Goal: Task Accomplishment & Management: Complete application form

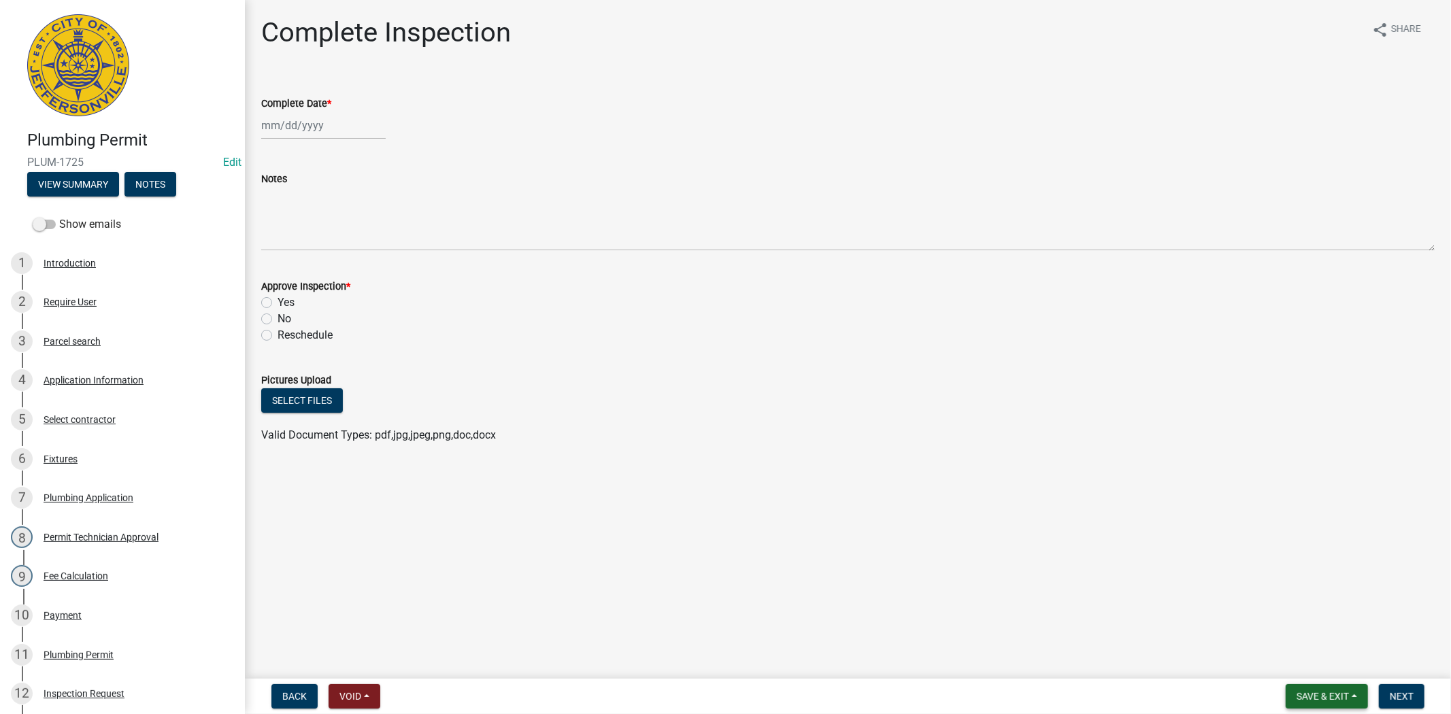
click at [1342, 705] on button "Save & Exit" at bounding box center [1327, 696] width 82 height 24
click at [1321, 668] on button "Save & Exit" at bounding box center [1313, 661] width 109 height 33
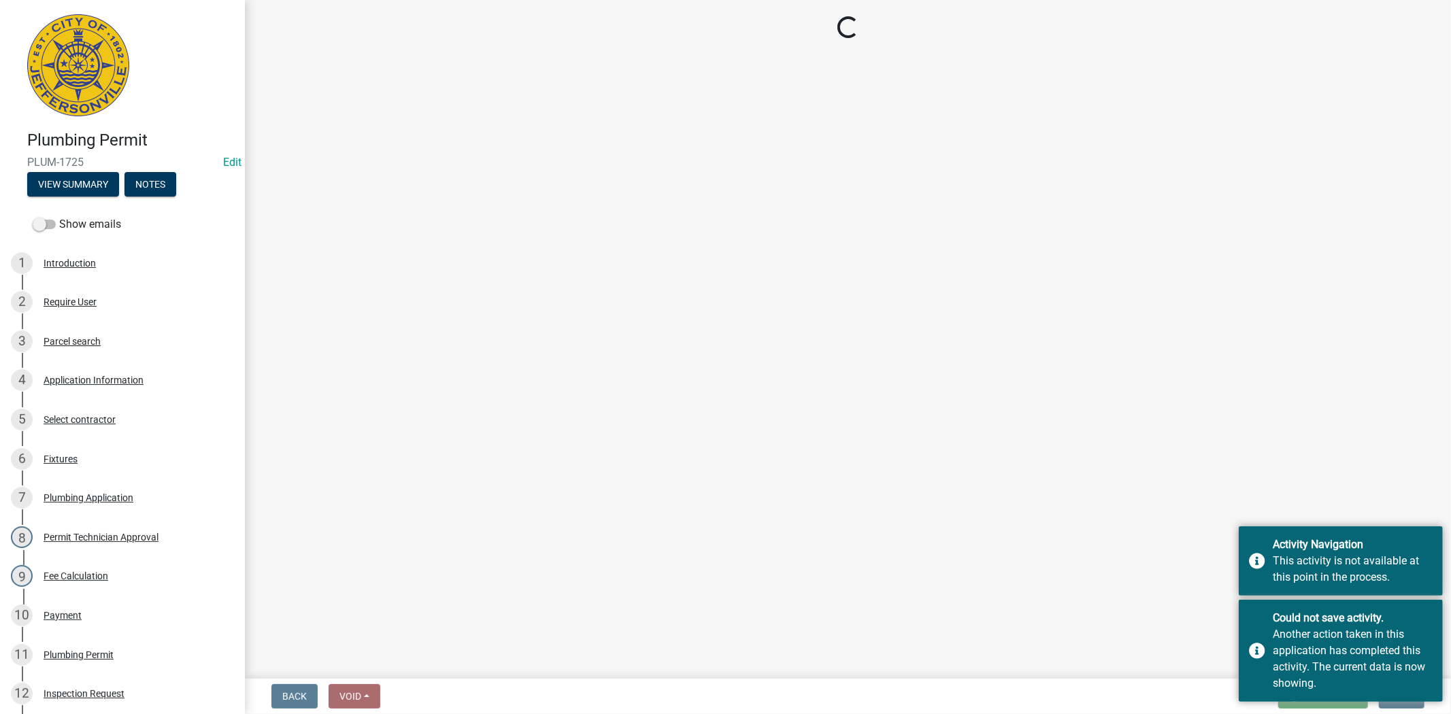
click at [478, 371] on main "Loading..." at bounding box center [848, 336] width 1206 height 673
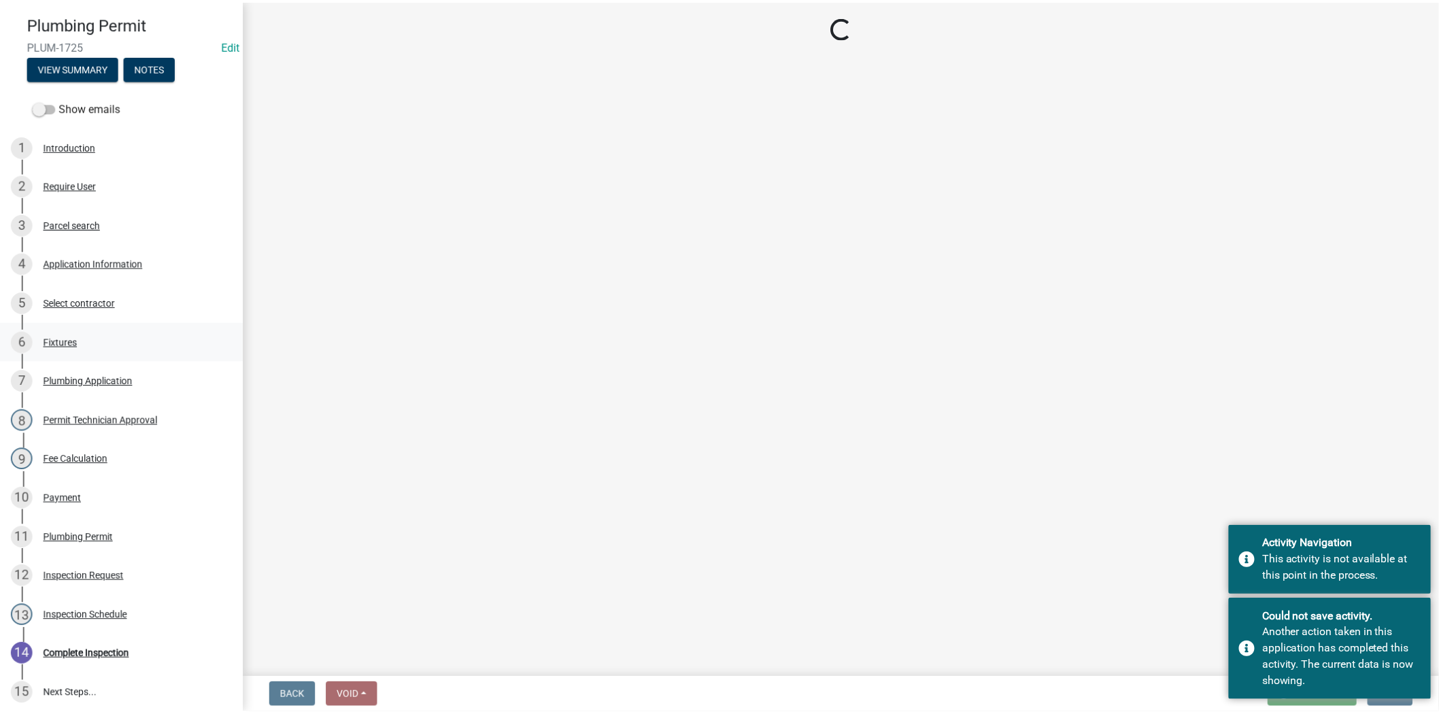
scroll to position [119, 0]
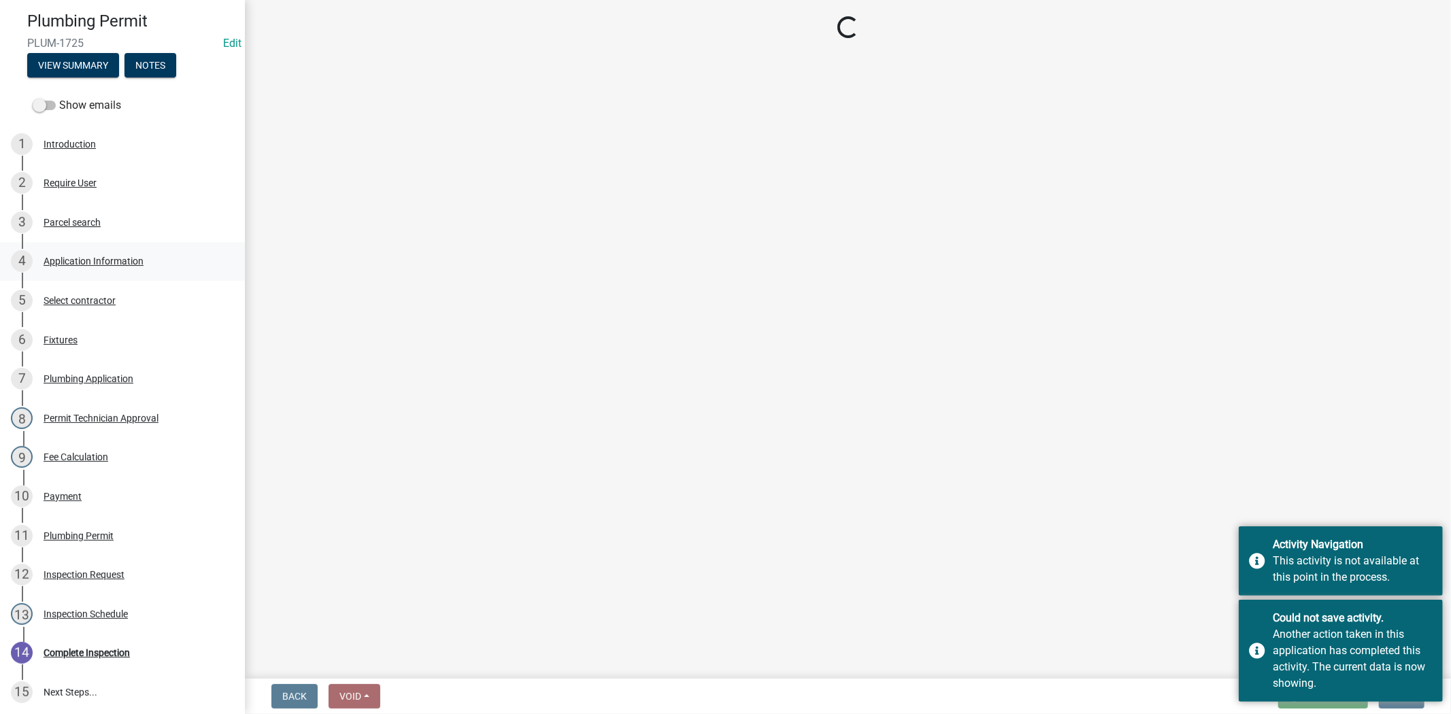
click at [107, 265] on div "Application Information" at bounding box center [94, 261] width 100 height 10
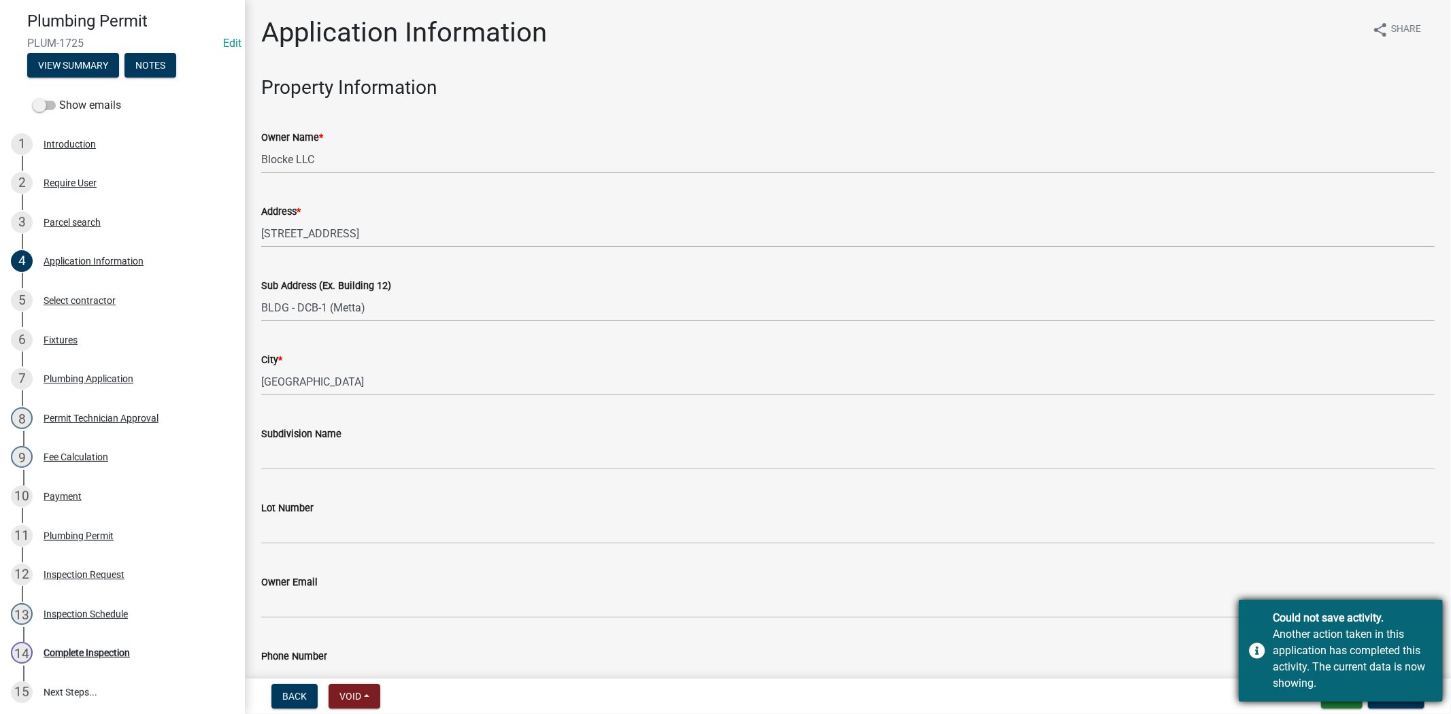
click at [1330, 701] on div "Could not save activity. Another action taken in this application has completed…" at bounding box center [1341, 651] width 204 height 102
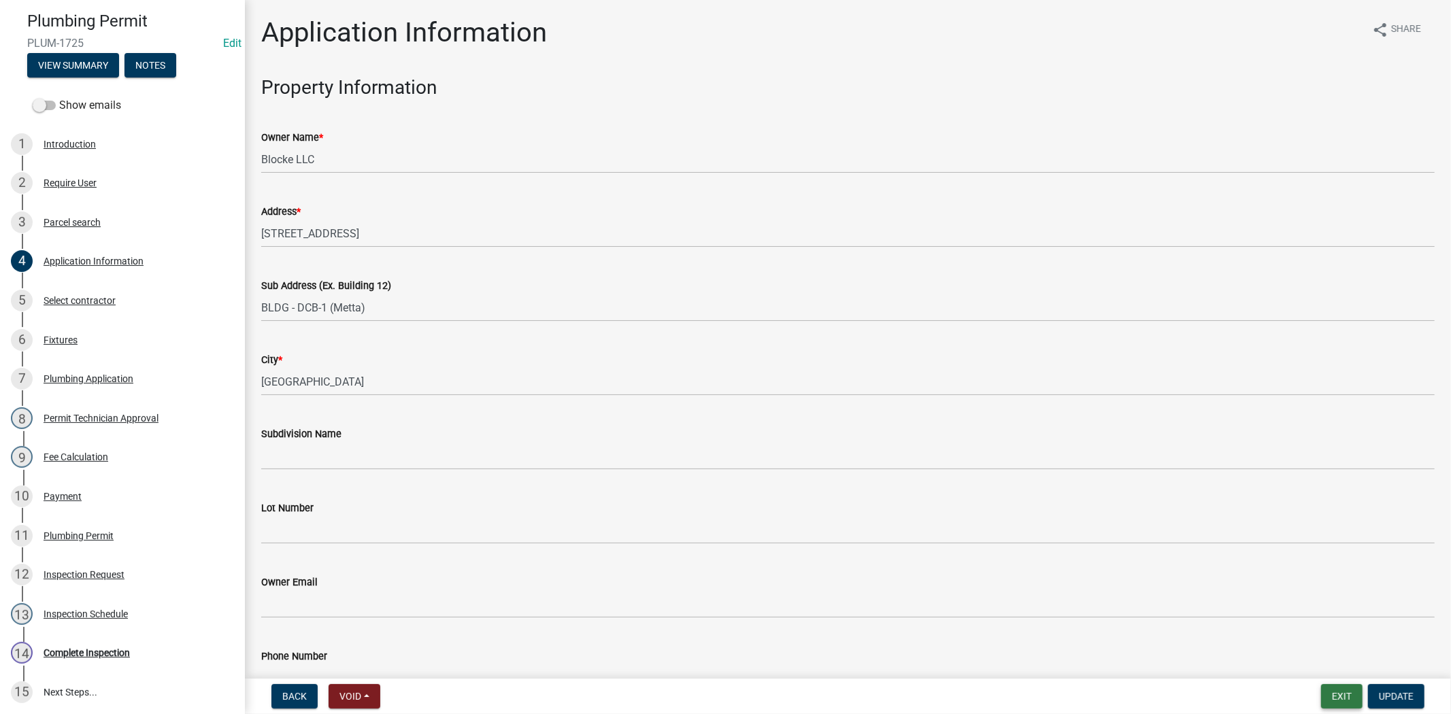
click at [1335, 699] on button "Exit" at bounding box center [1341, 696] width 41 height 24
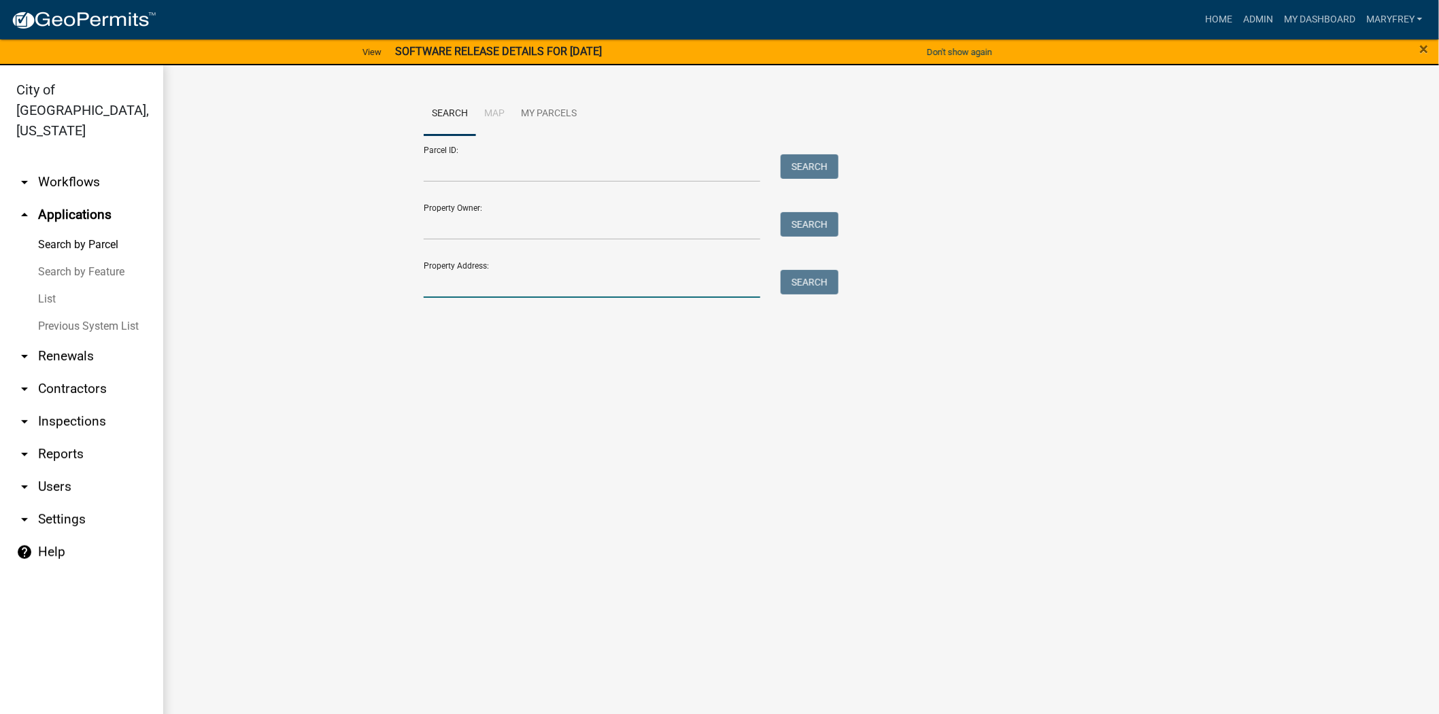
click at [449, 282] on input "Property Address:" at bounding box center [592, 284] width 337 height 28
click at [798, 282] on button "Search" at bounding box center [810, 282] width 58 height 24
drag, startPoint x: 522, startPoint y: 284, endPoint x: 407, endPoint y: 287, distance: 115.0
click at [408, 286] on wm-workflow-application-search-view "Search Map My Parcels Parcel ID: Search Property Owner: Search Property Address…" at bounding box center [801, 223] width 1222 height 261
type input "2"
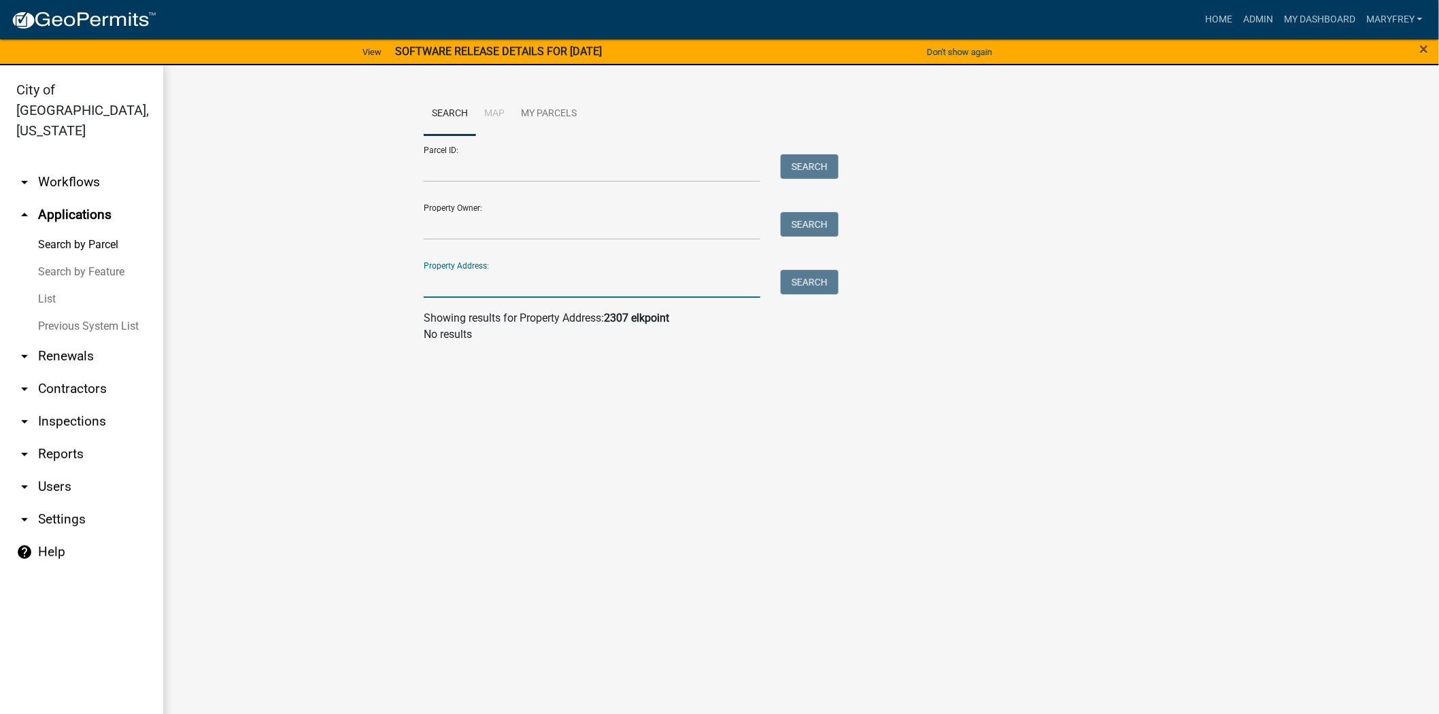
click at [84, 373] on link "arrow_drop_down Contractors" at bounding box center [81, 389] width 163 height 33
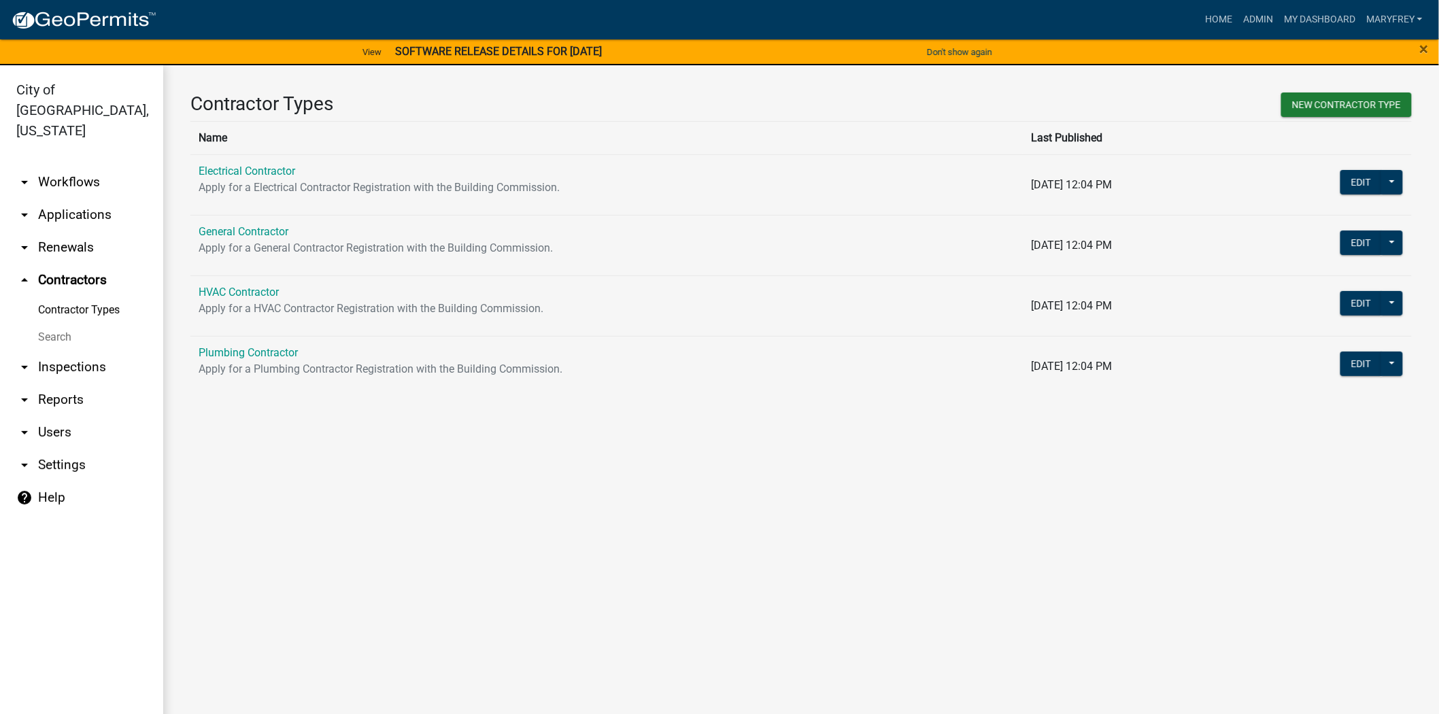
click at [97, 199] on link "arrow_drop_down Applications" at bounding box center [81, 215] width 163 height 33
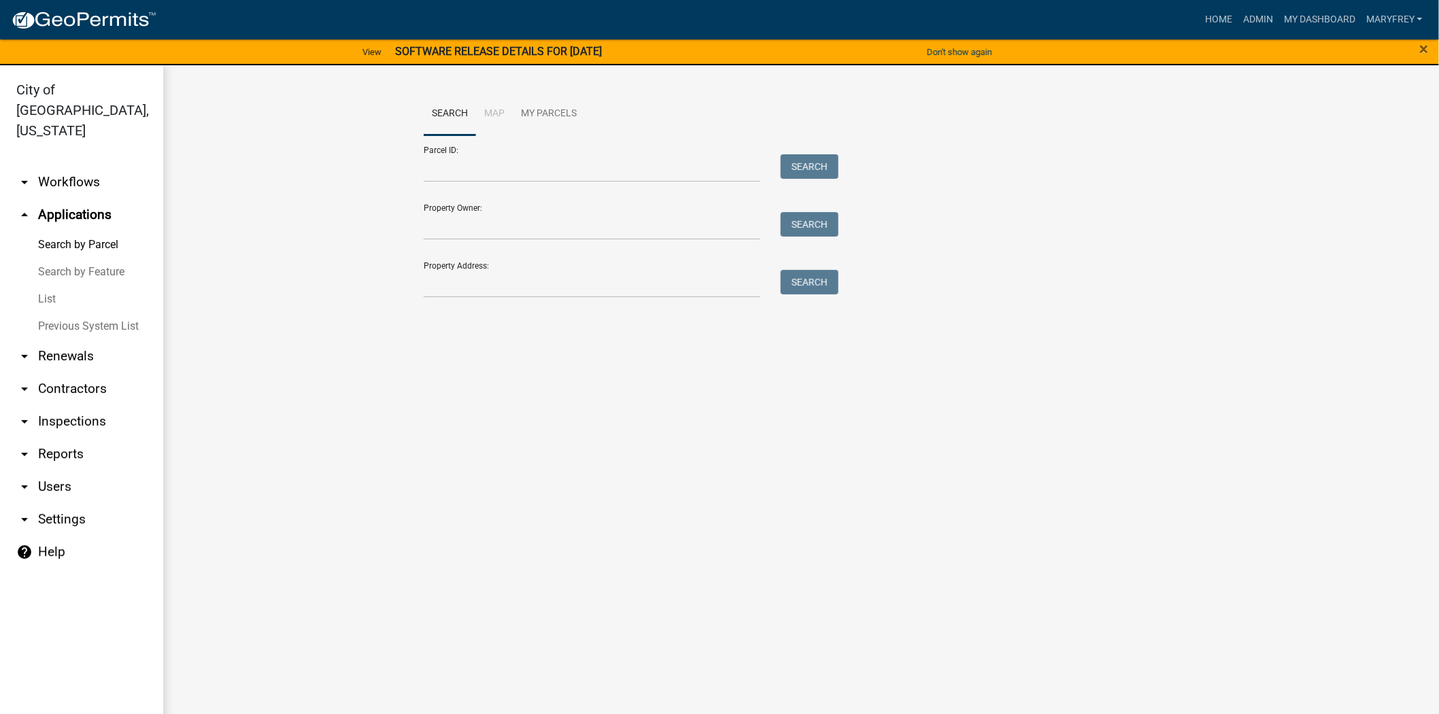
click at [83, 166] on link "arrow_drop_down Workflows" at bounding box center [81, 182] width 163 height 33
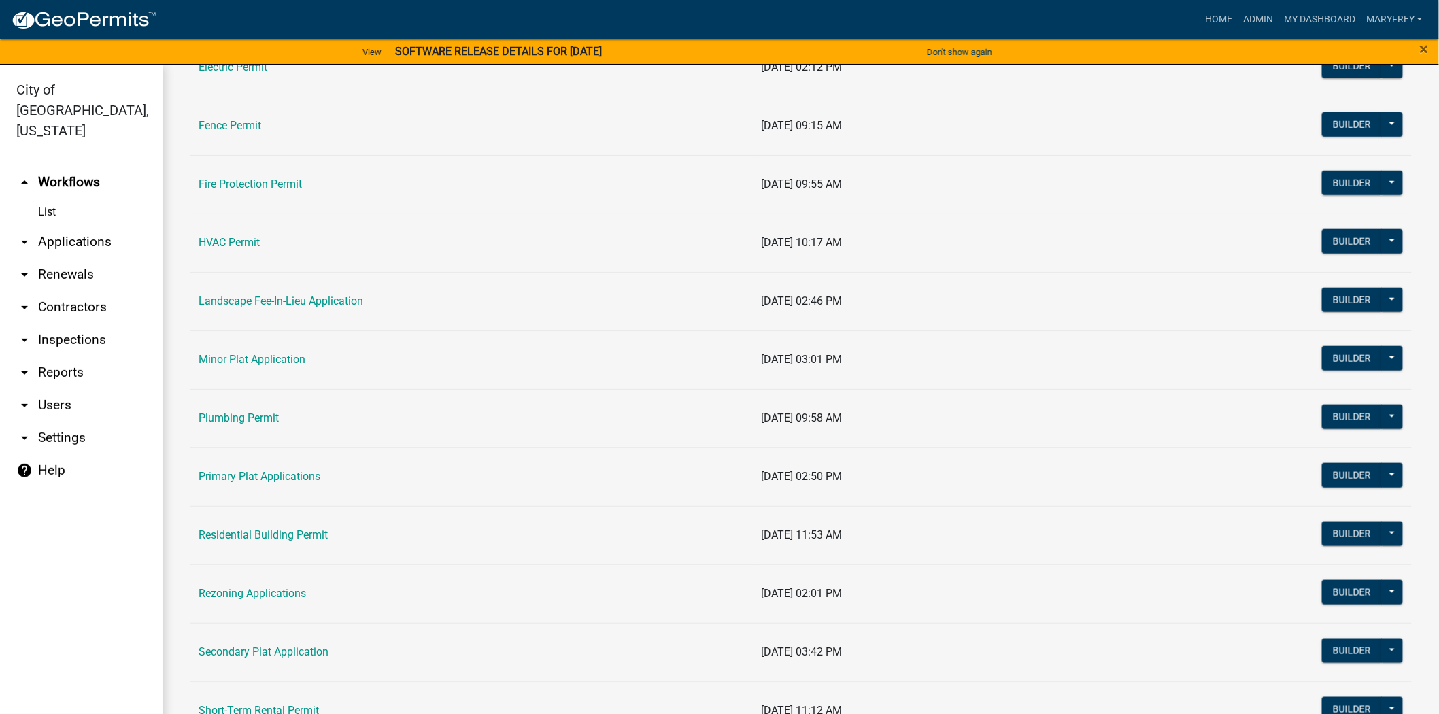
scroll to position [526, 0]
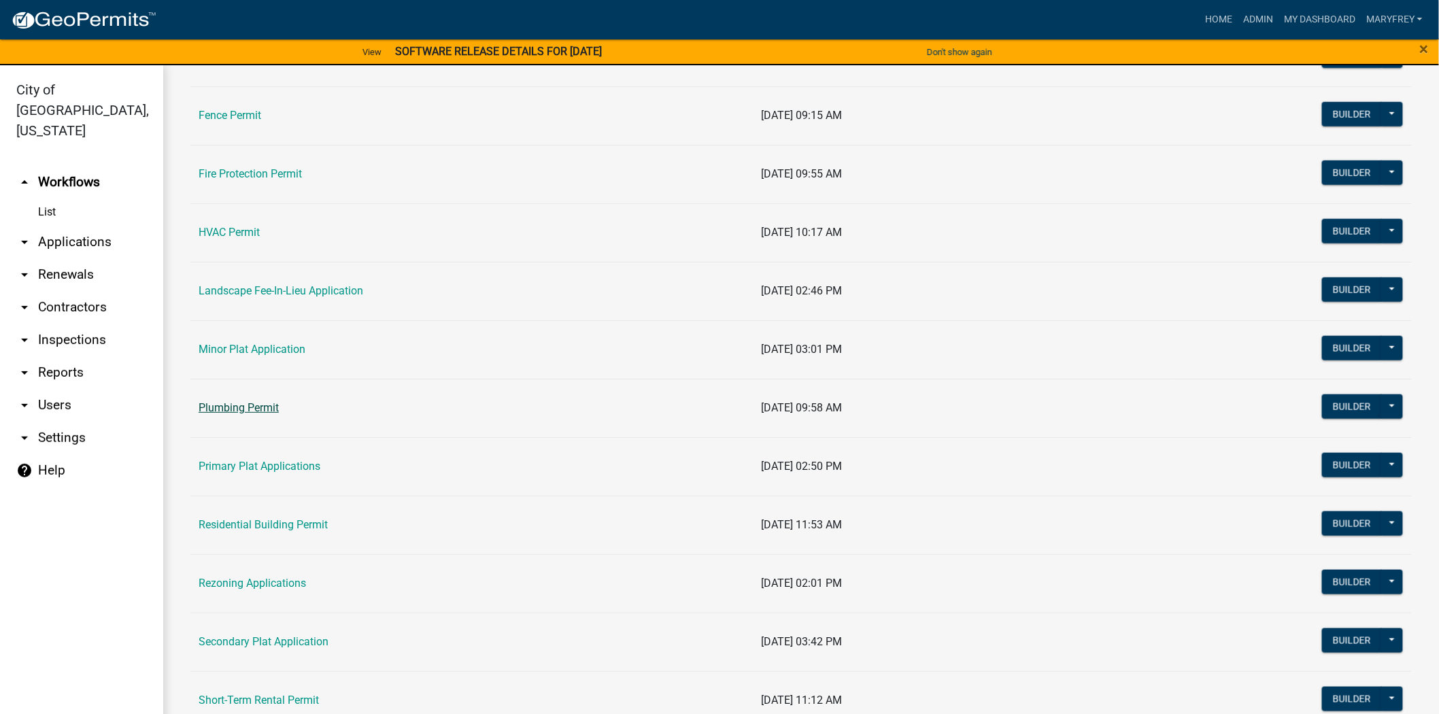
click at [253, 413] on link "Plumbing Permit" at bounding box center [239, 407] width 80 height 13
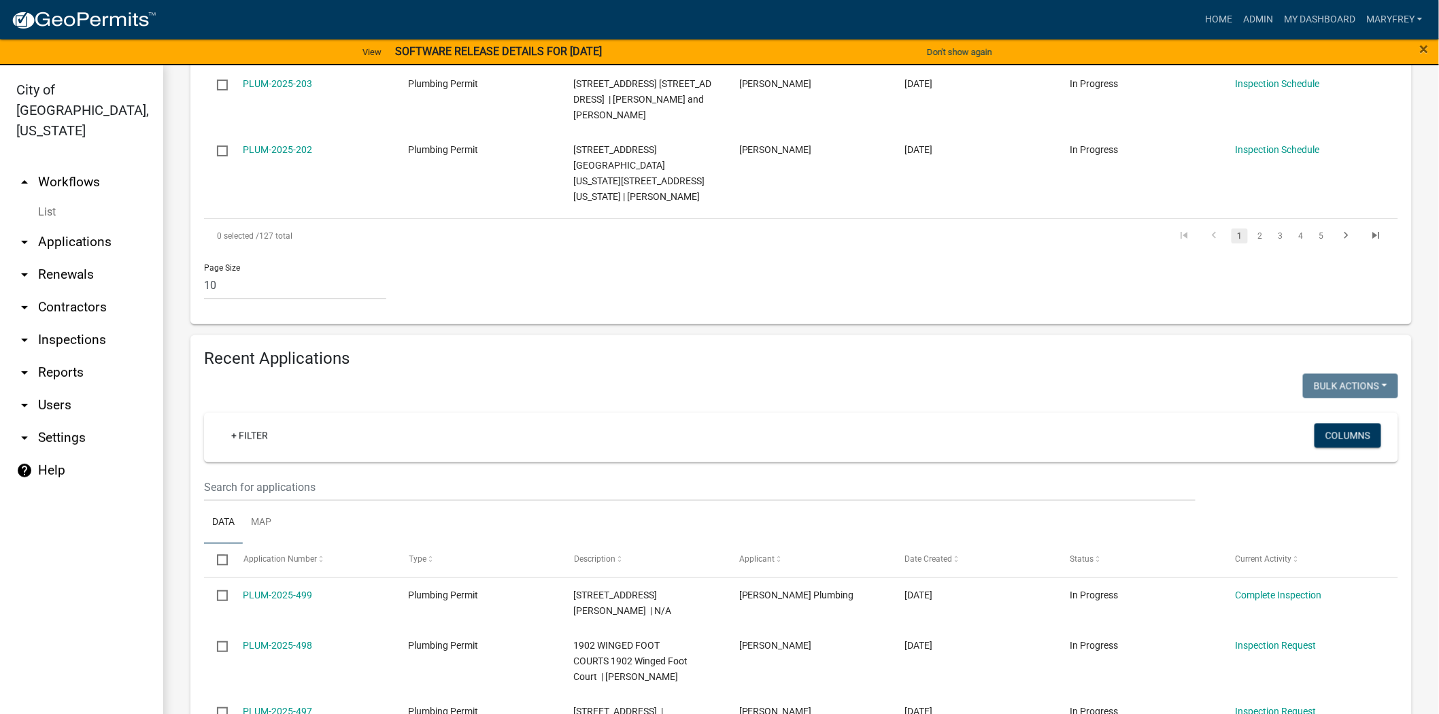
scroll to position [1009, 0]
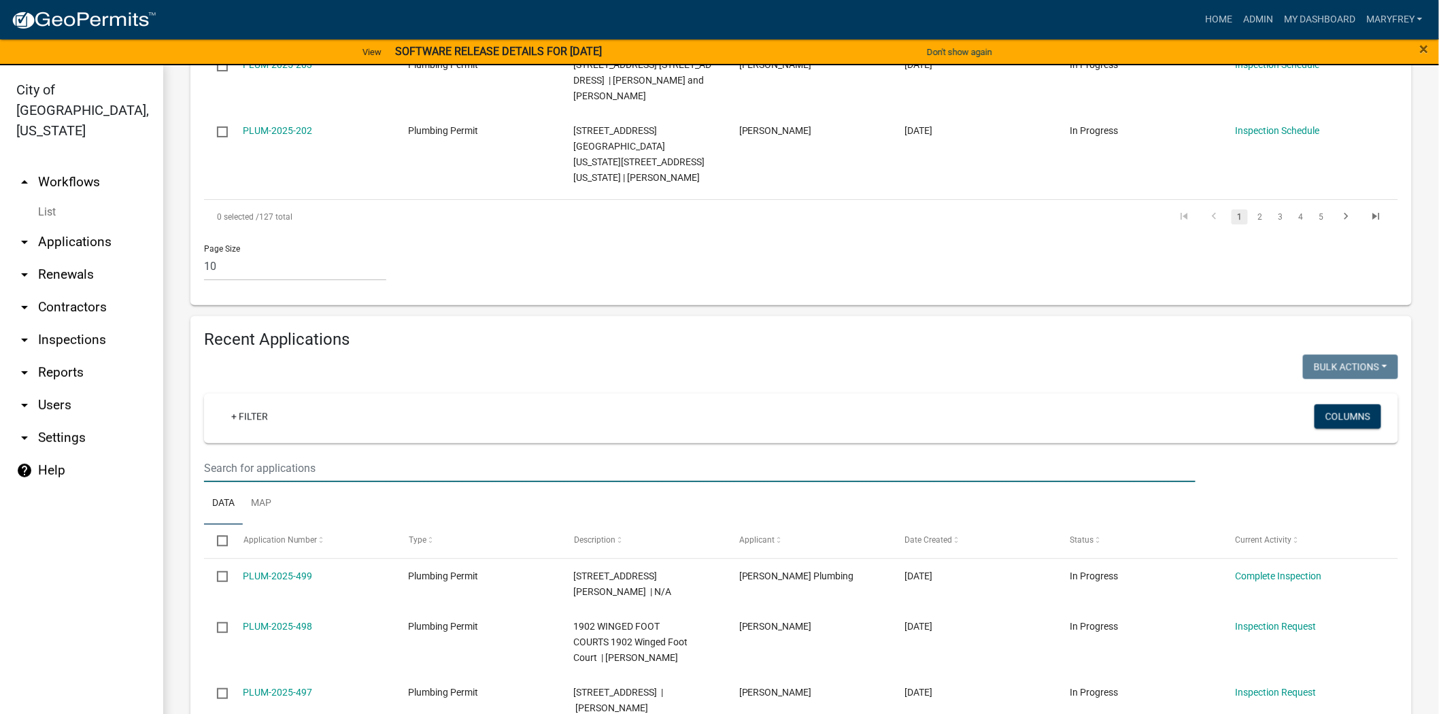
click at [236, 454] on input "text" at bounding box center [700, 468] width 992 height 28
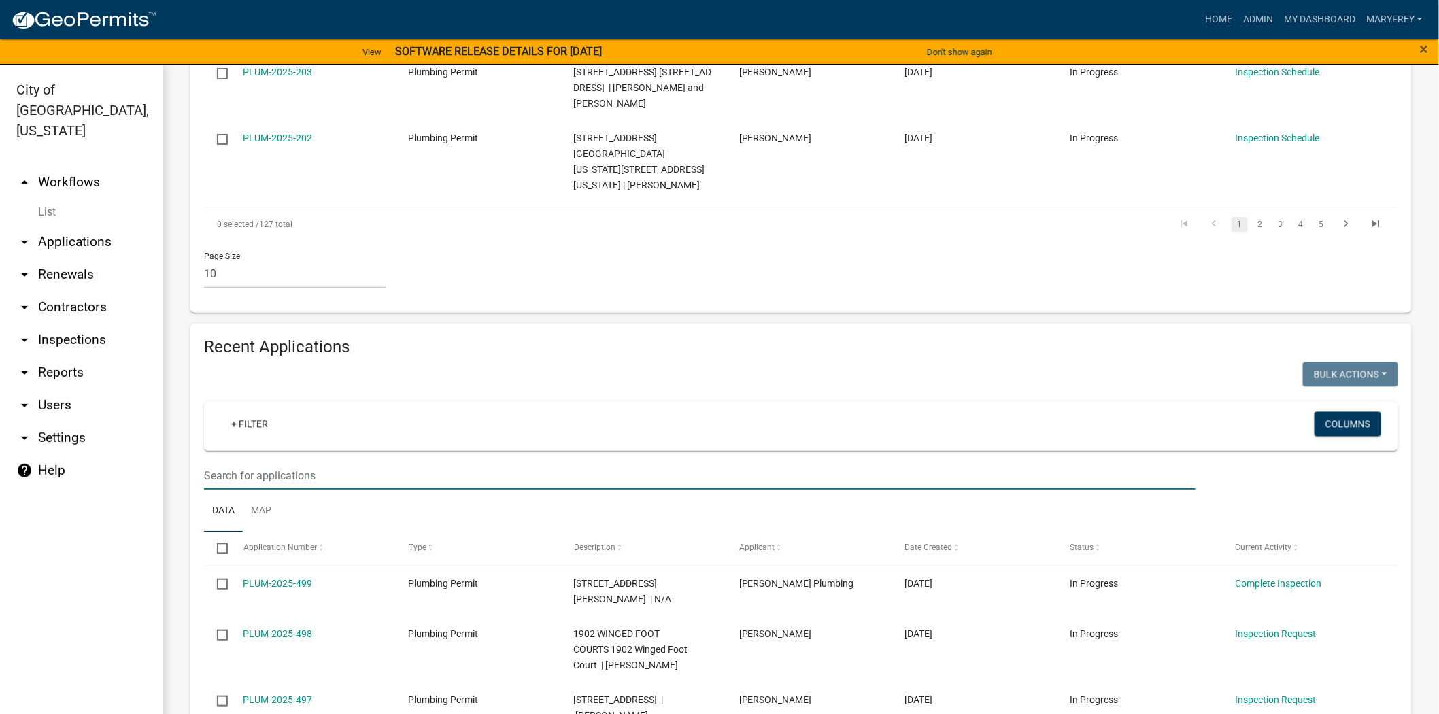
scroll to position [911, 0]
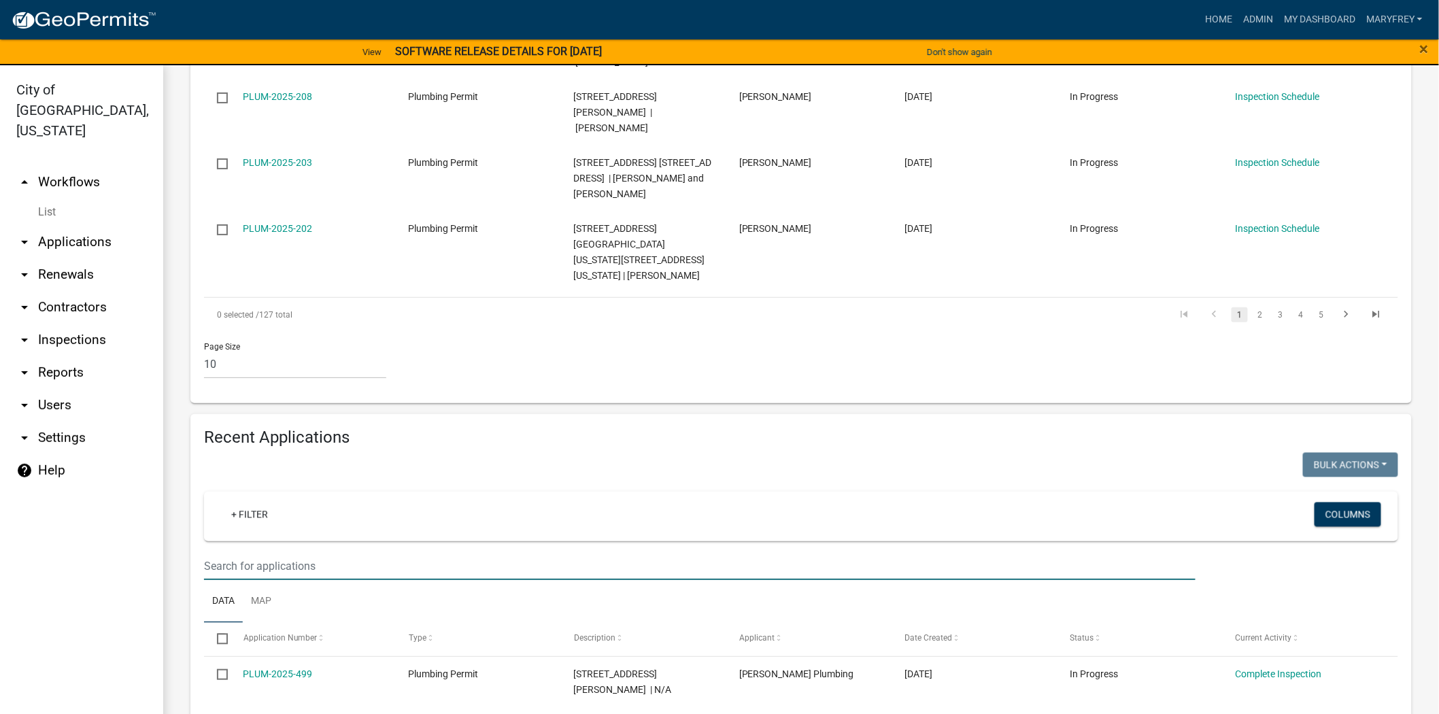
click at [235, 552] on input "text" at bounding box center [700, 566] width 992 height 28
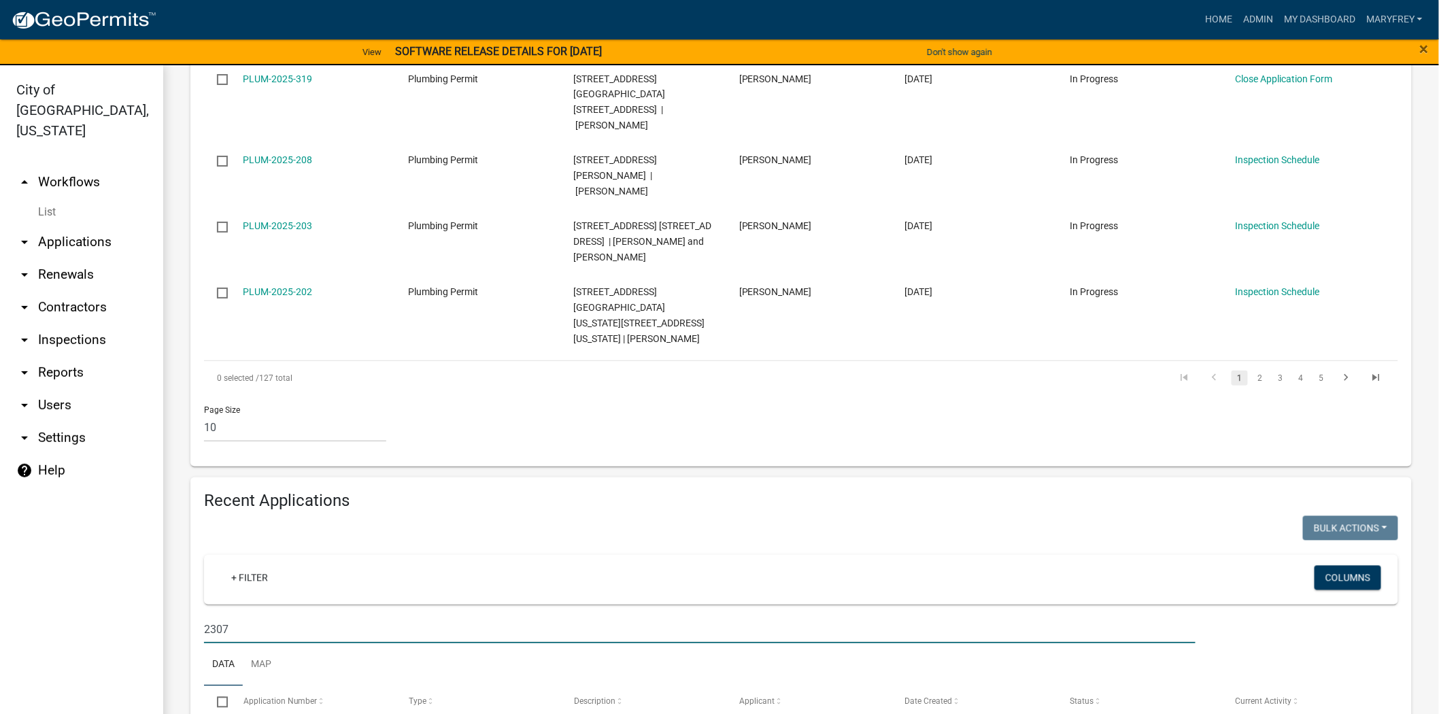
type input "2307"
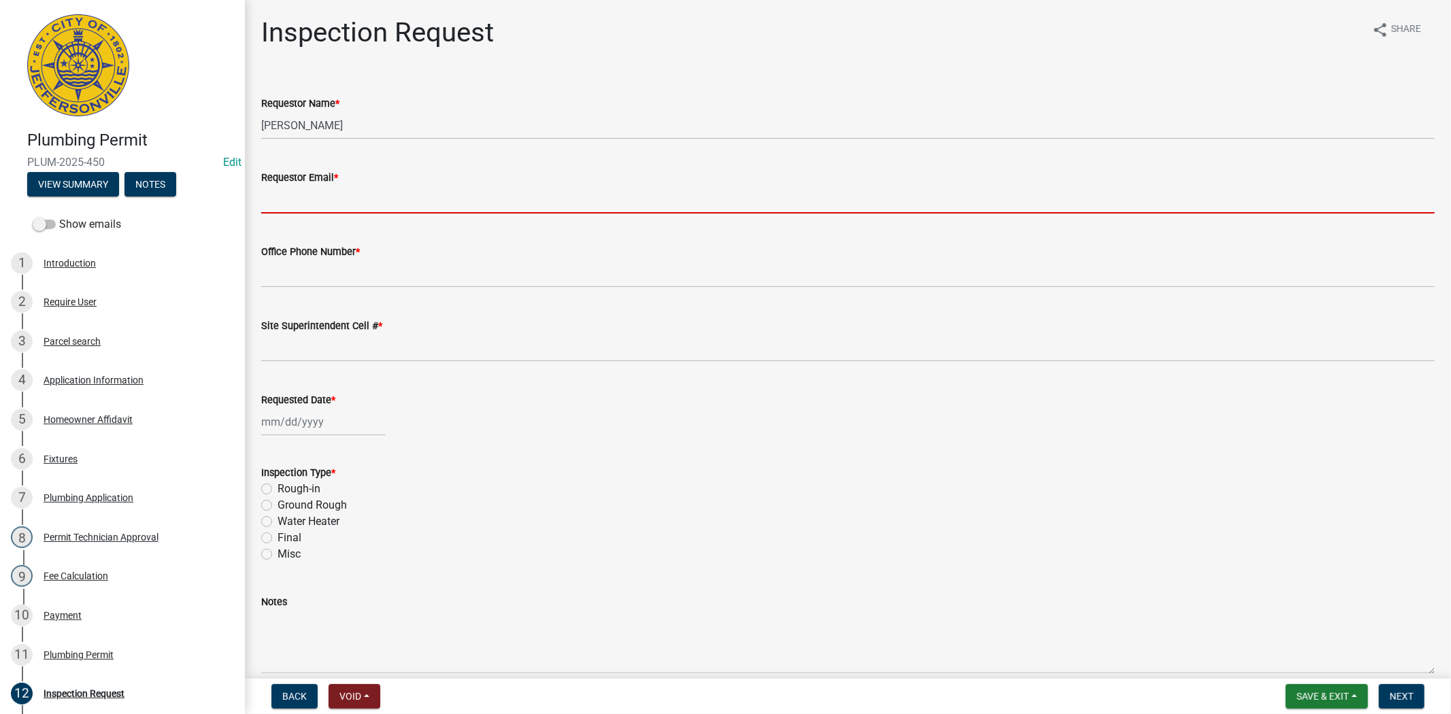
click at [341, 205] on input "Requestor Email *" at bounding box center [847, 200] width 1173 height 28
type input "mfrey@cityofjeff.net"
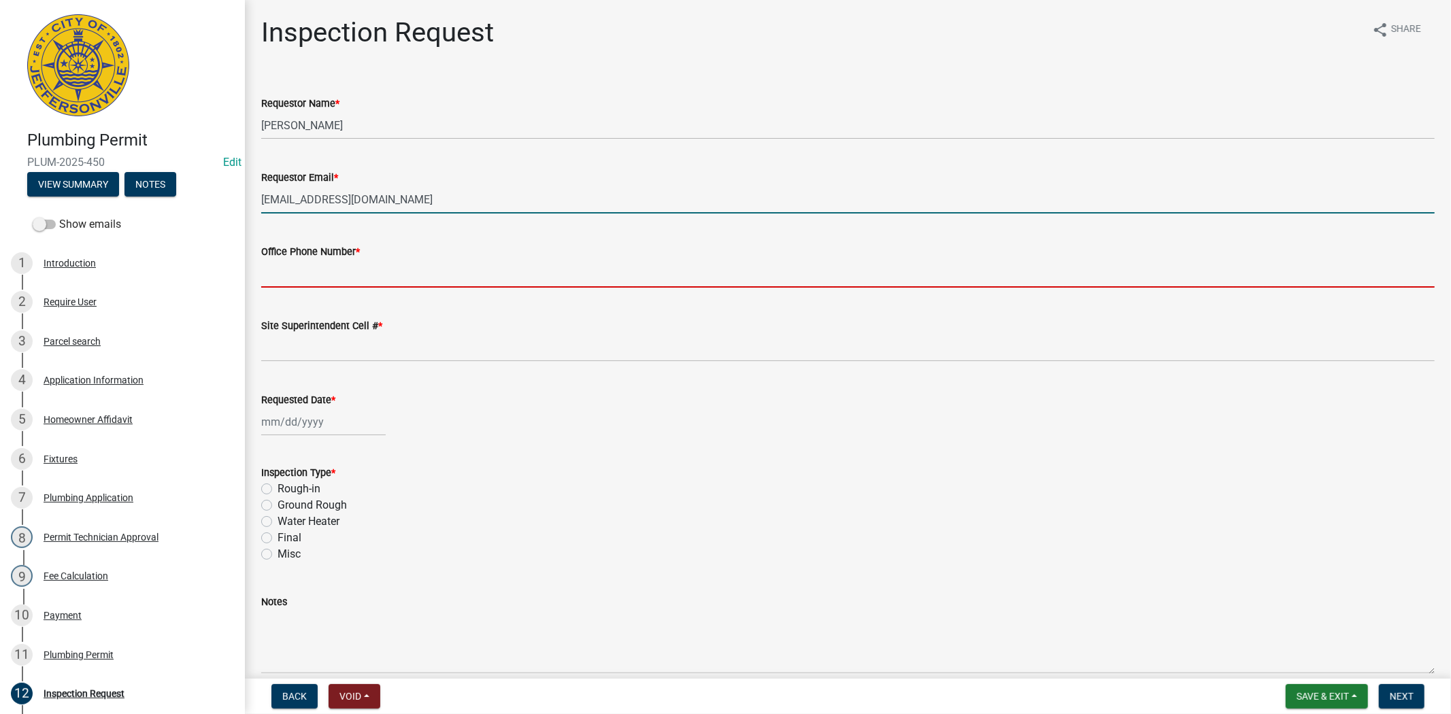
drag, startPoint x: 304, startPoint y: 273, endPoint x: 310, endPoint y: 280, distance: 9.2
click at [304, 273] on input "Office Phone Number *" at bounding box center [847, 274] width 1173 height 28
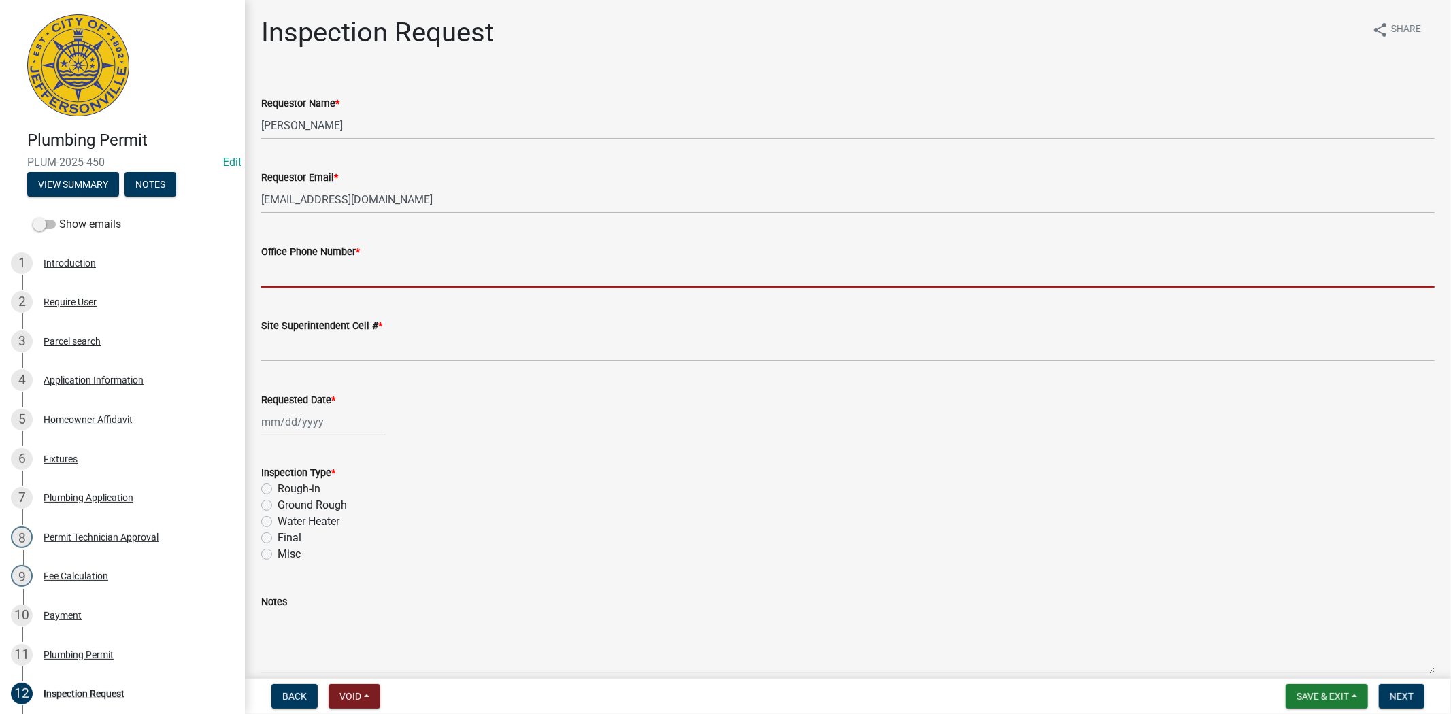
type input "812.285.6414"
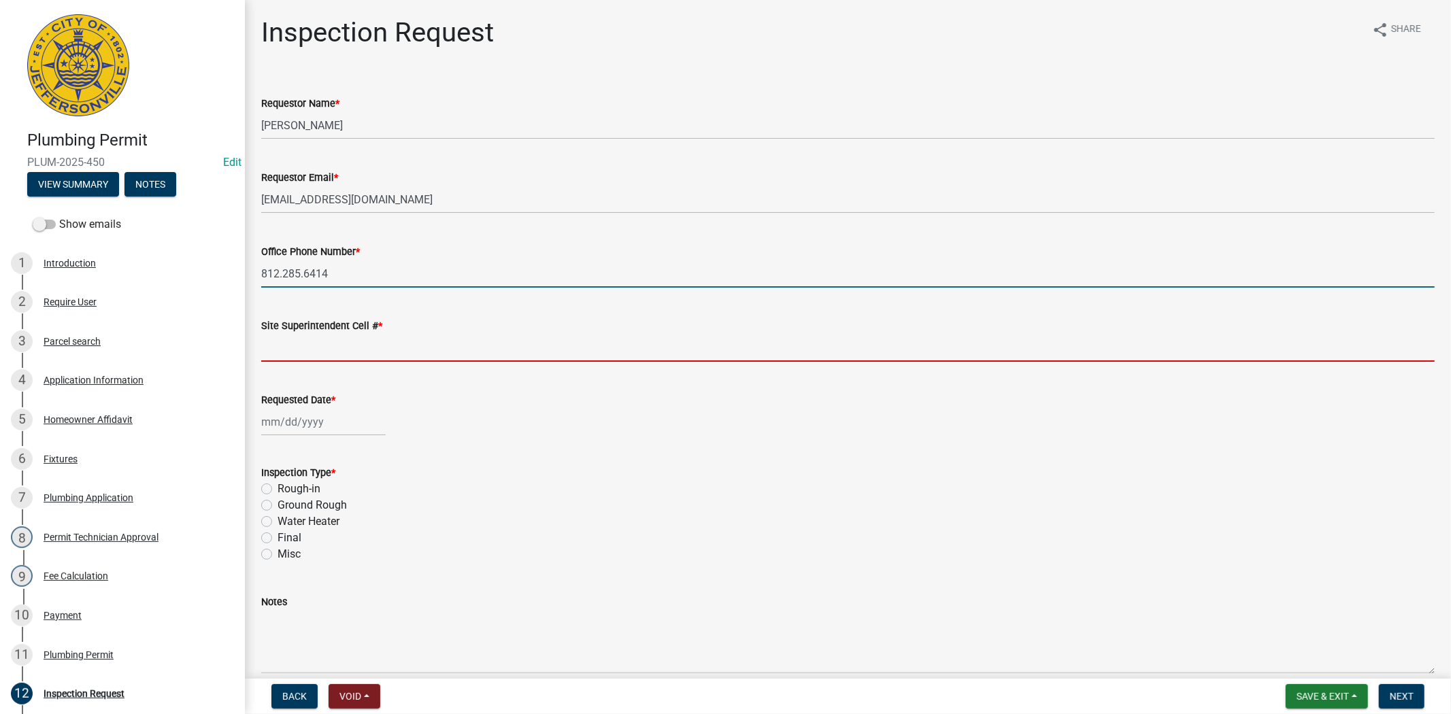
click at [307, 343] on input "Site Superintendent Cell # *" at bounding box center [847, 348] width 1173 height 28
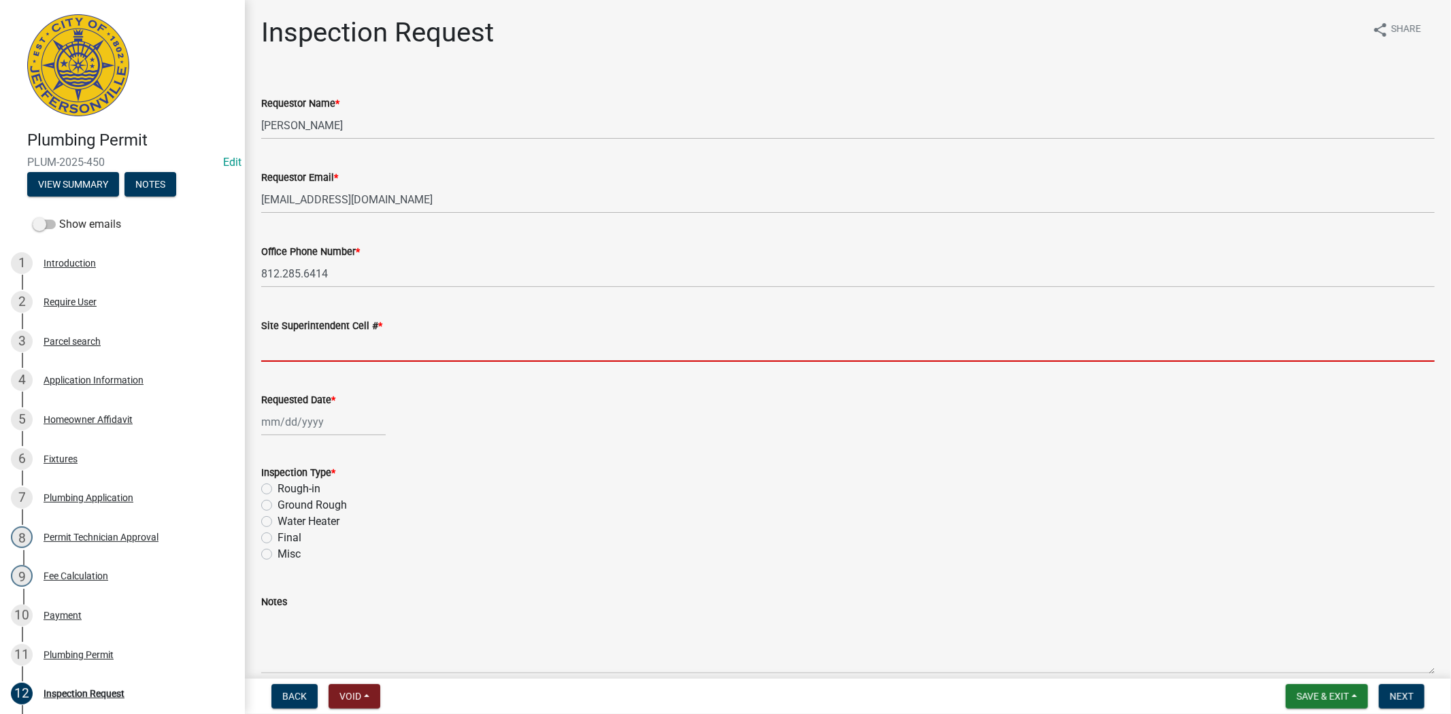
type input "812.285.6414"
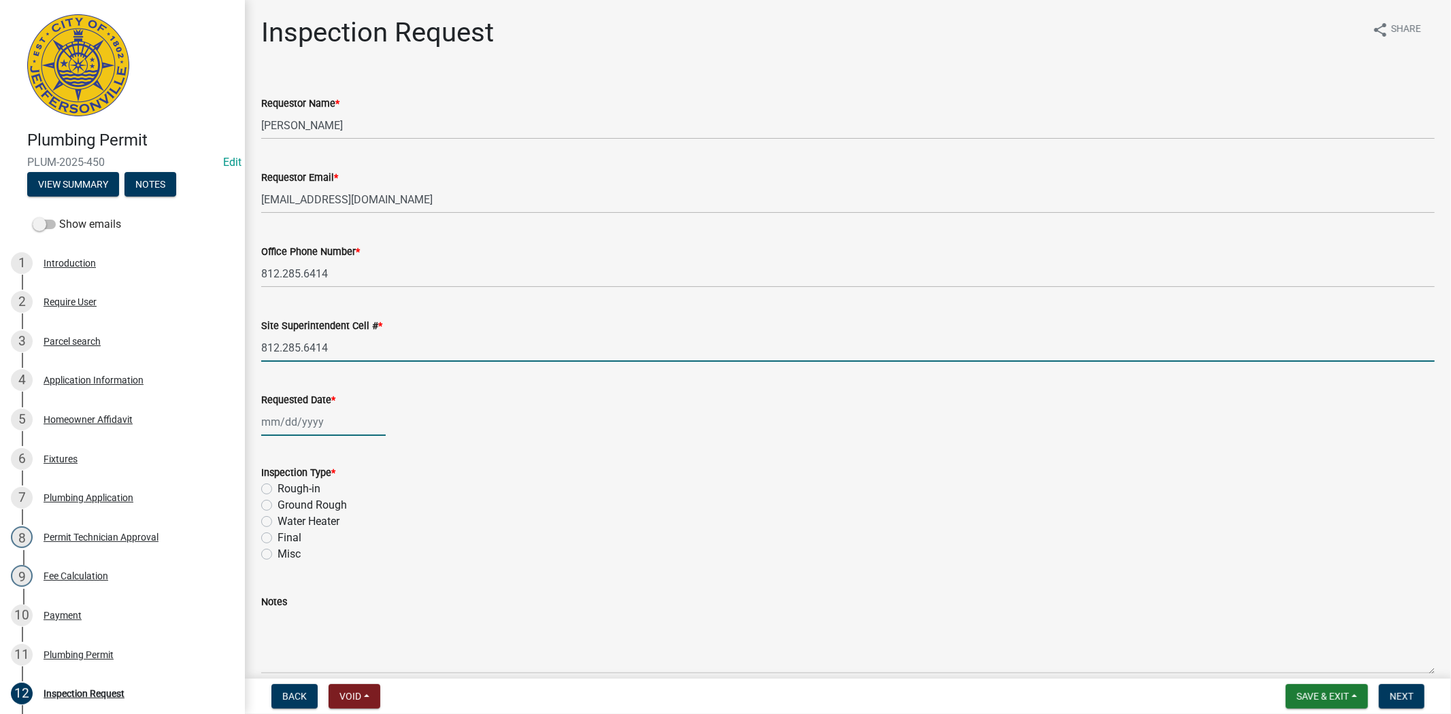
select select "9"
select select "2025"
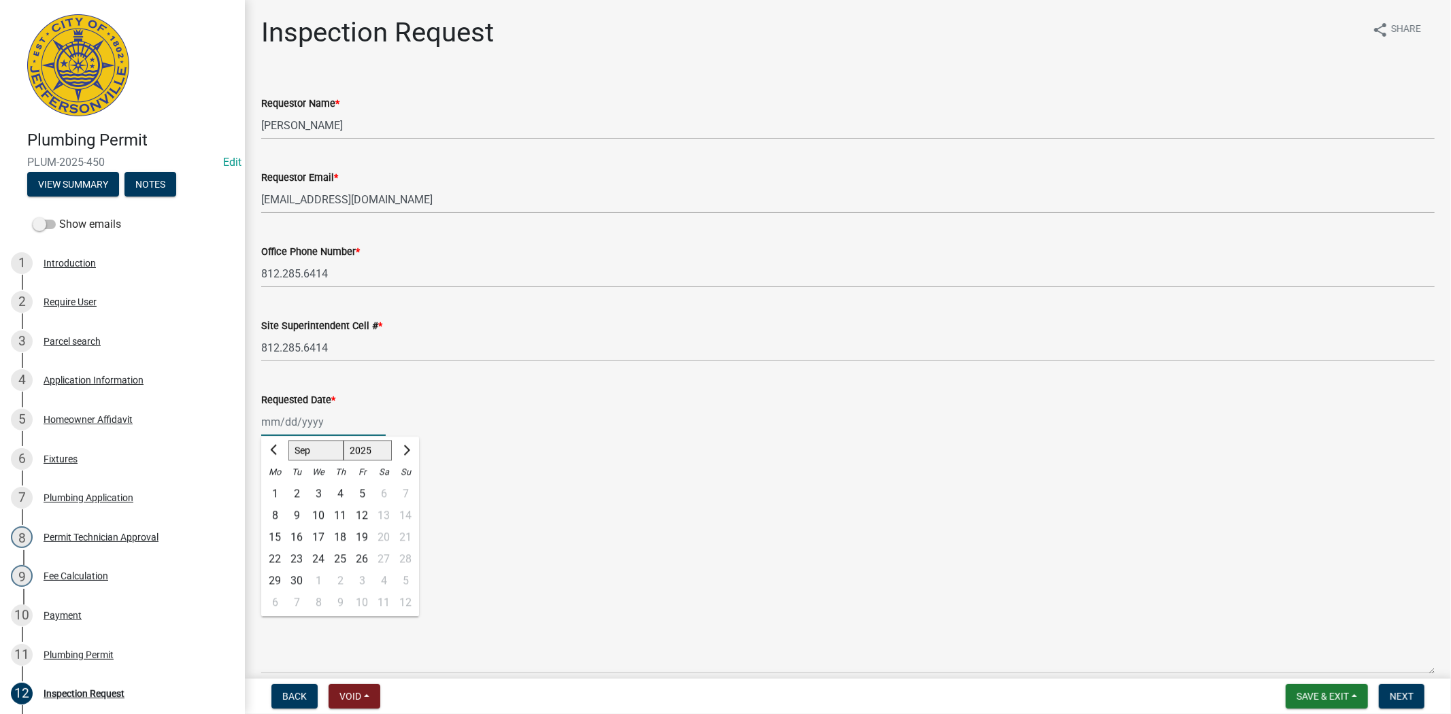
click at [327, 424] on div "Jan Feb Mar Apr May Jun Jul Aug Sep Oct Nov Dec 1525 1526 1527 1528 1529 1530 1…" at bounding box center [323, 422] width 124 height 28
click at [316, 509] on div "10" at bounding box center [318, 516] width 22 height 22
type input "[DATE]"
click at [278, 505] on label "Ground Rough" at bounding box center [312, 505] width 69 height 16
click at [278, 505] on input "Ground Rough" at bounding box center [282, 501] width 9 height 9
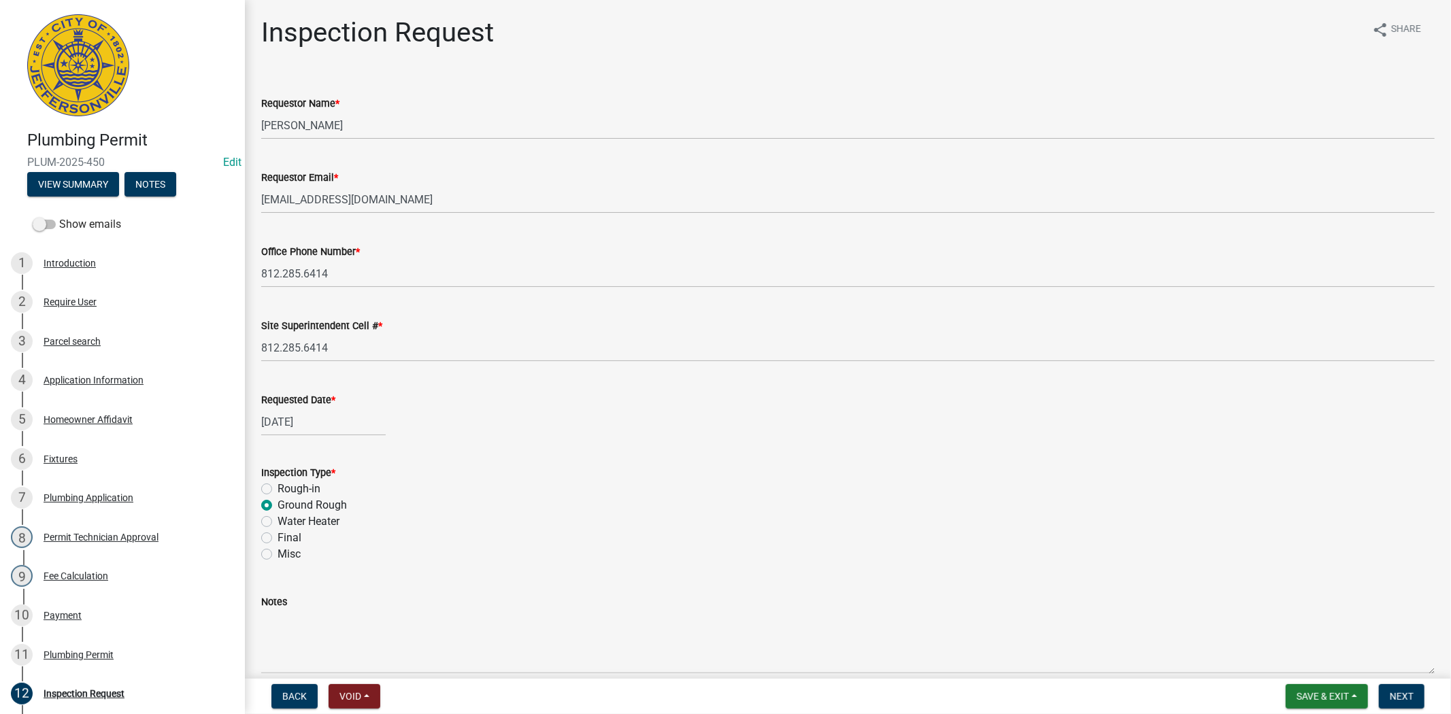
radio input "true"
click at [1419, 703] on button "Next" at bounding box center [1402, 696] width 46 height 24
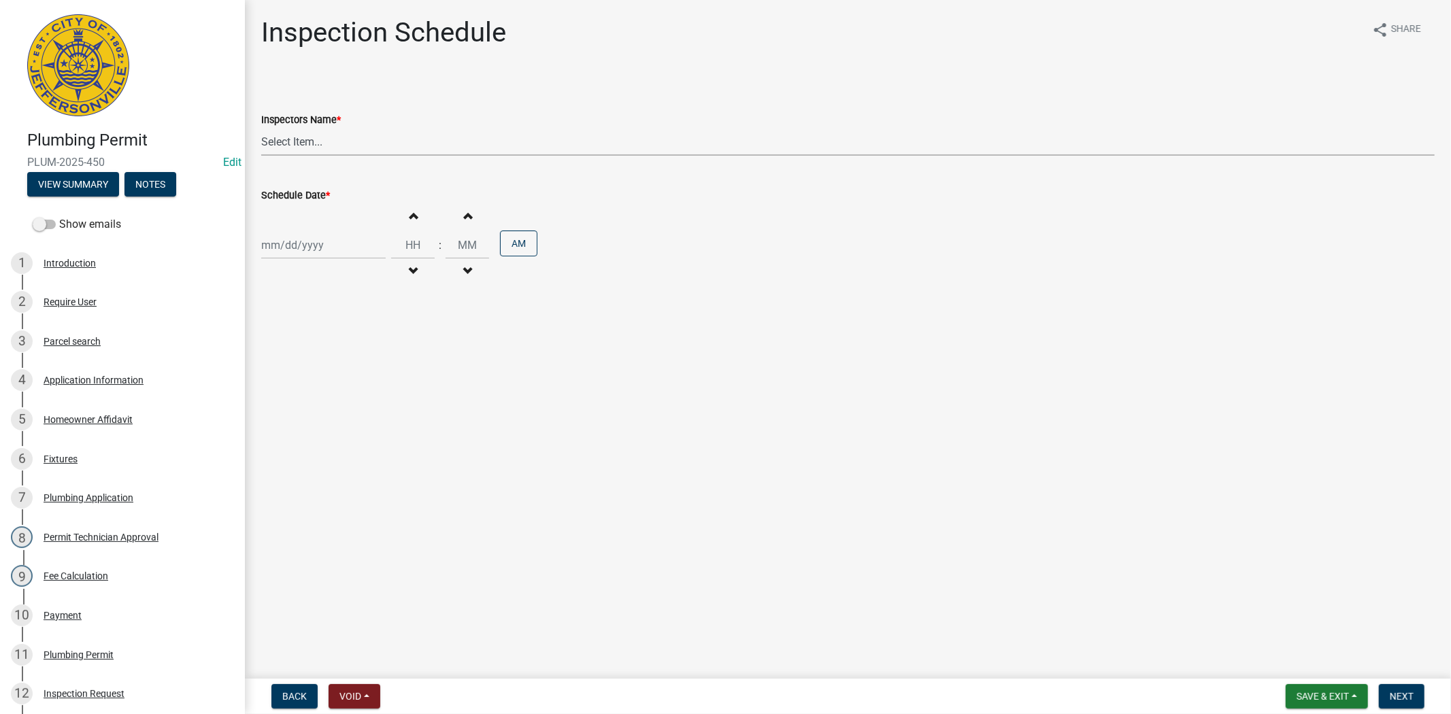
click at [349, 144] on select "Select Item... jramsey (Jeremy Ramsey) MaryFrey (Mary Frey) mkruer (Mike Kruer)…" at bounding box center [847, 142] width 1173 height 28
select select "13c97fbc-c819-4cee-844a-0db3d3c4db95"
click at [261, 128] on select "Select Item... jramsey (Jeremy Ramsey) MaryFrey (Mary Frey) mkruer (Mike Kruer)…" at bounding box center [847, 142] width 1173 height 28
click at [348, 249] on div at bounding box center [323, 245] width 124 height 28
select select "9"
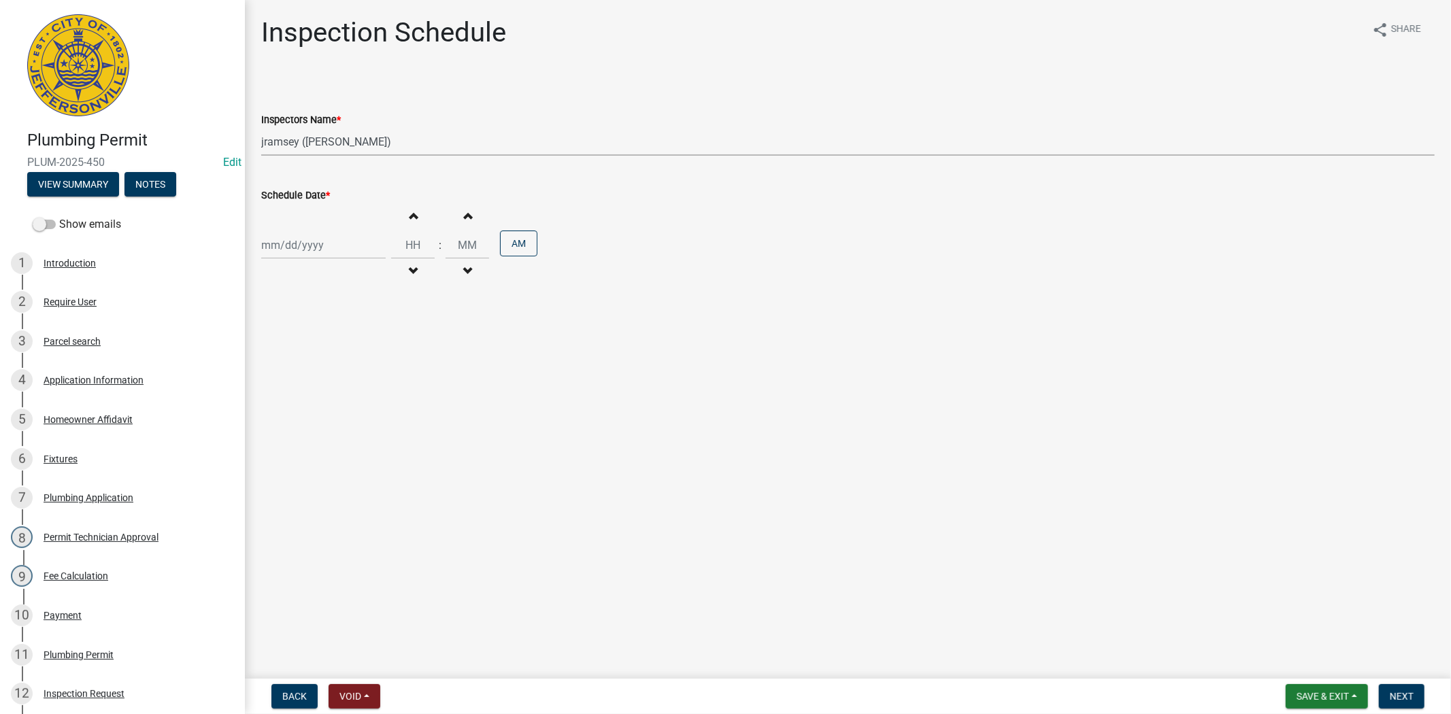
select select "2025"
drag, startPoint x: 351, startPoint y: 245, endPoint x: 341, endPoint y: 207, distance: 39.4
click at [351, 245] on input "Schedule Date *" at bounding box center [323, 245] width 124 height 28
click at [341, 207] on div "Jan Feb Mar Apr May Jun Jul Aug Sep Oct Nov Dec 1525 1526 1527 1528 1529 1530 1…" at bounding box center [847, 245] width 1173 height 84
click at [341, 207] on div "Increment hours Decrement hours : Increment minutes Decrement minutes AM" at bounding box center [847, 245] width 1173 height 84
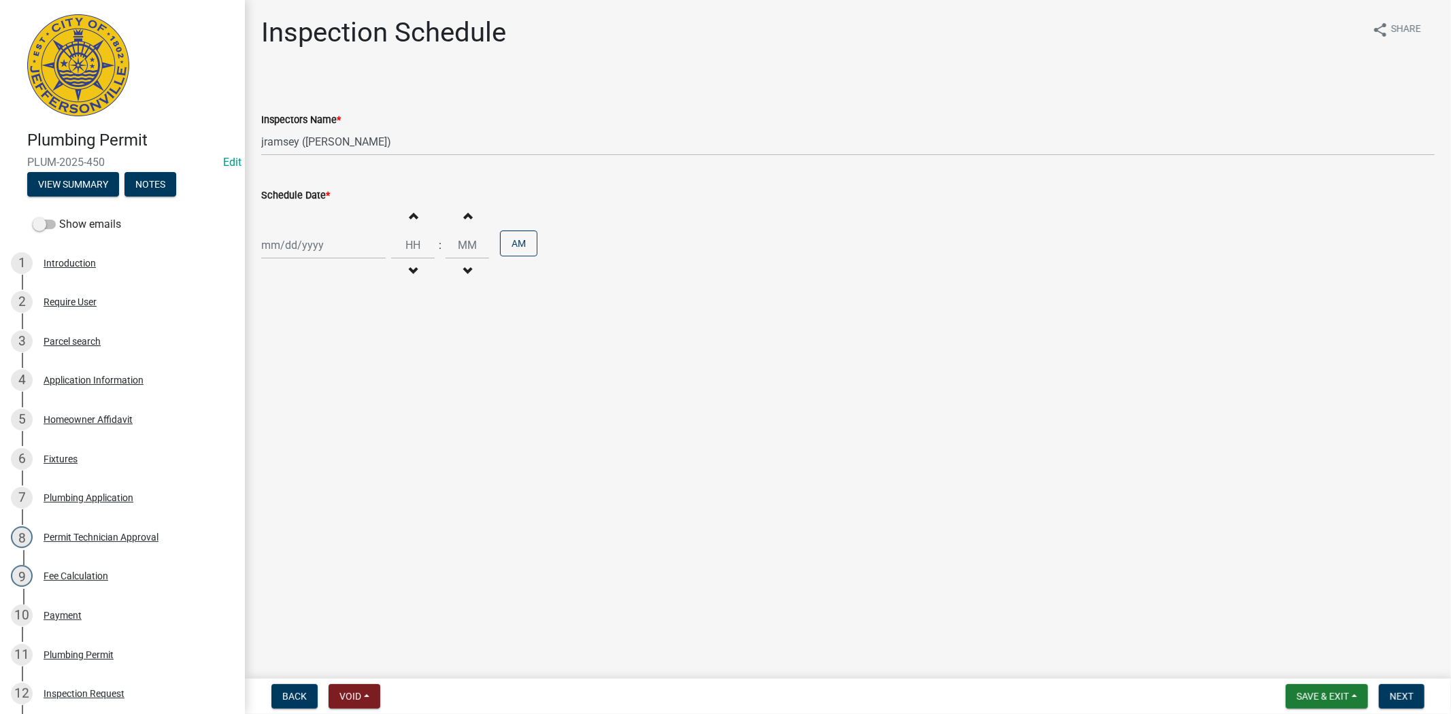
click at [341, 207] on div "Increment hours Decrement hours : Increment minutes Decrement minutes AM" at bounding box center [847, 245] width 1173 height 84
click at [347, 241] on div at bounding box center [323, 245] width 124 height 28
select select "9"
select select "2025"
click at [324, 334] on div "10" at bounding box center [318, 340] width 22 height 22
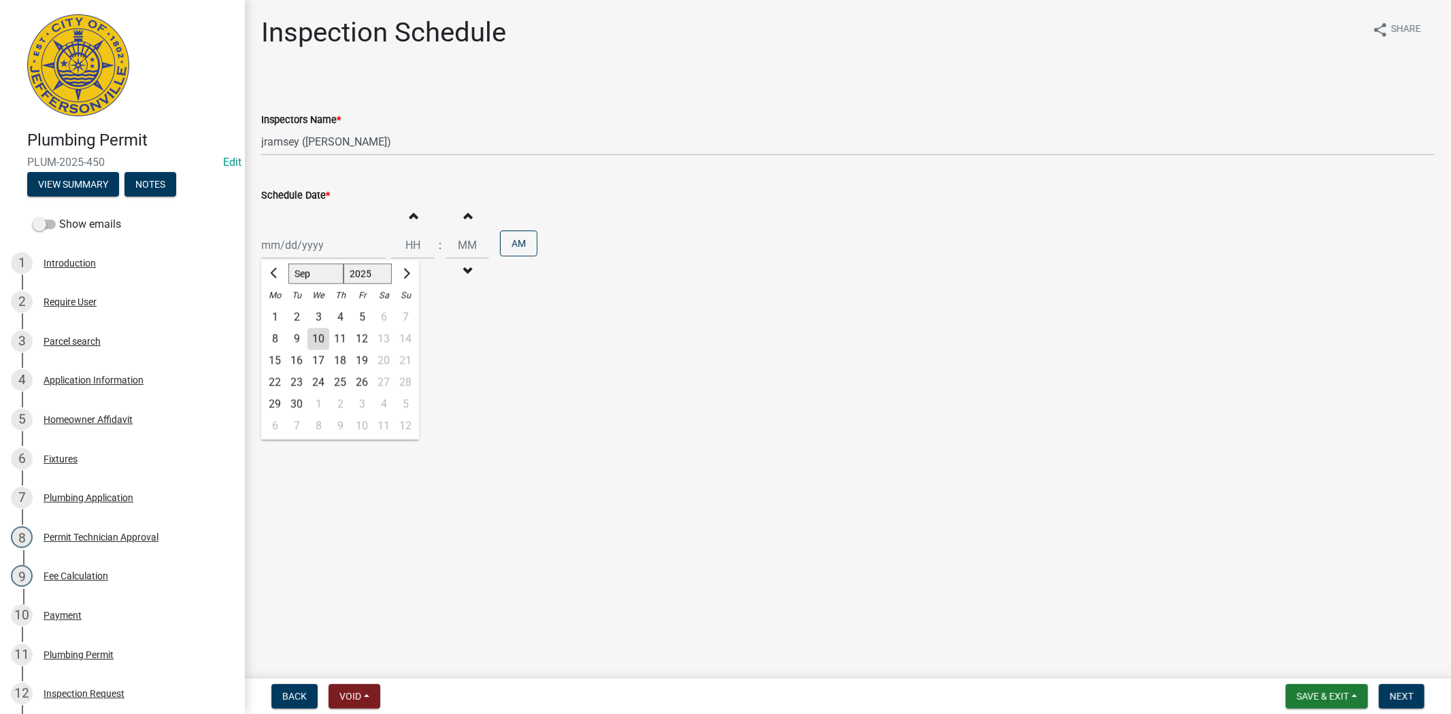
type input "[DATE]"
click at [1405, 694] on span "Next" at bounding box center [1402, 696] width 24 height 11
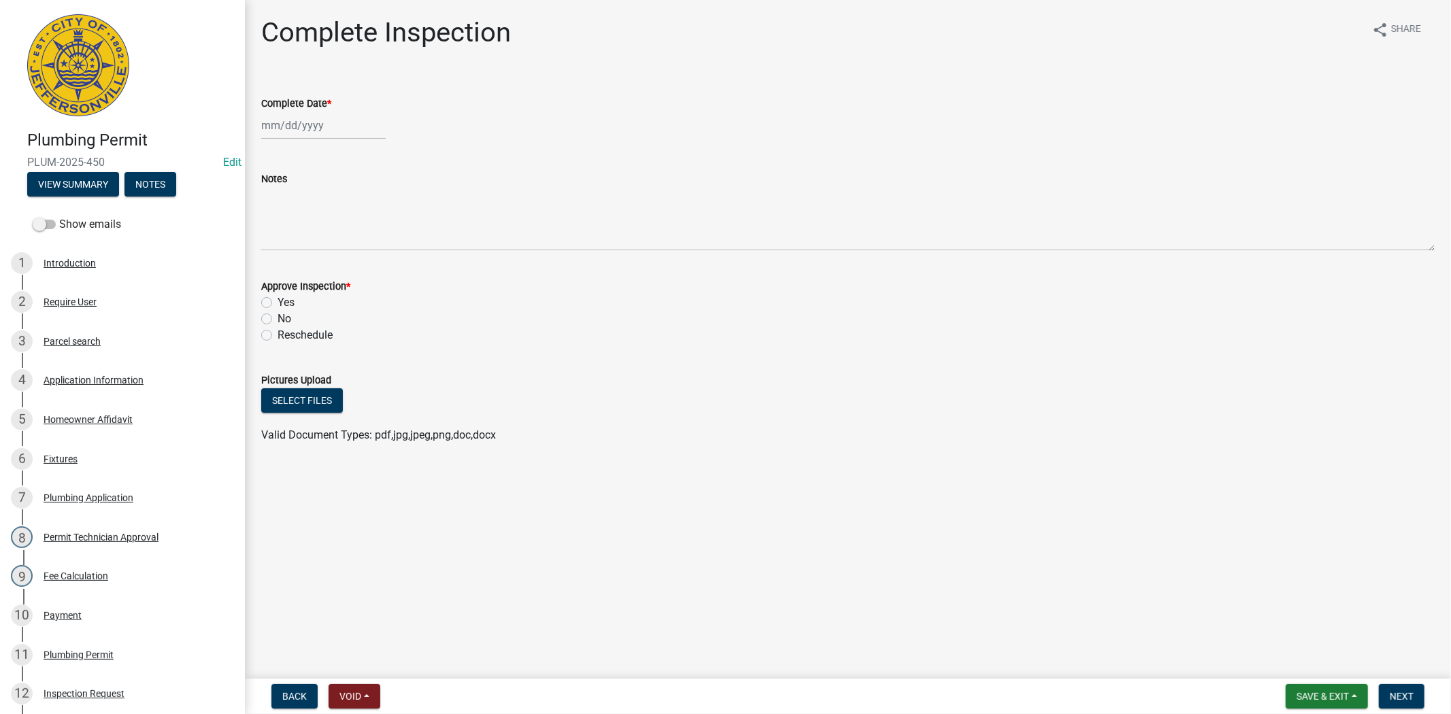
click at [1384, 683] on nav "Back Void Withdraw Lock Expire Void Save & Exit Save Save & Exit Next" at bounding box center [848, 696] width 1206 height 35
click at [1398, 694] on span "Next" at bounding box center [1402, 696] width 24 height 11
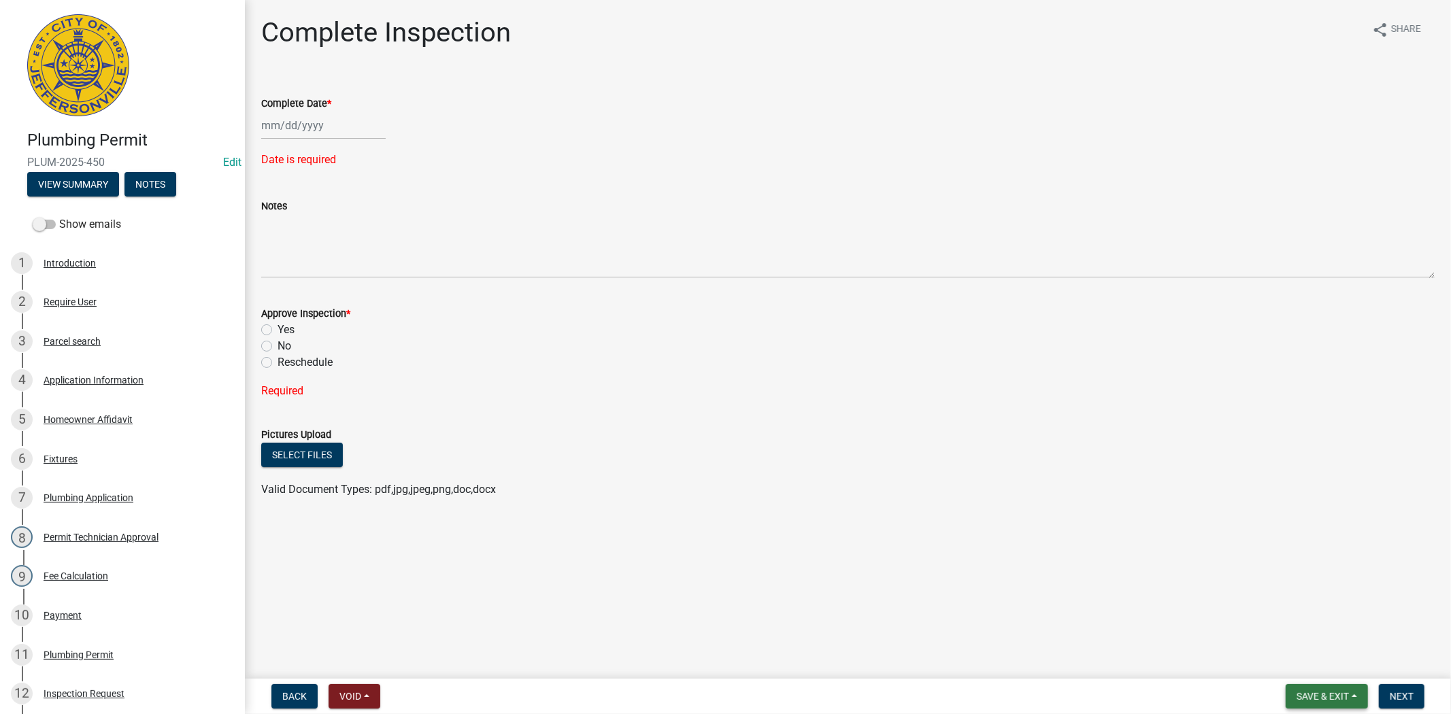
click at [1340, 696] on span "Save & Exit" at bounding box center [1322, 696] width 52 height 11
click at [1322, 671] on button "Save & Exit" at bounding box center [1313, 661] width 109 height 33
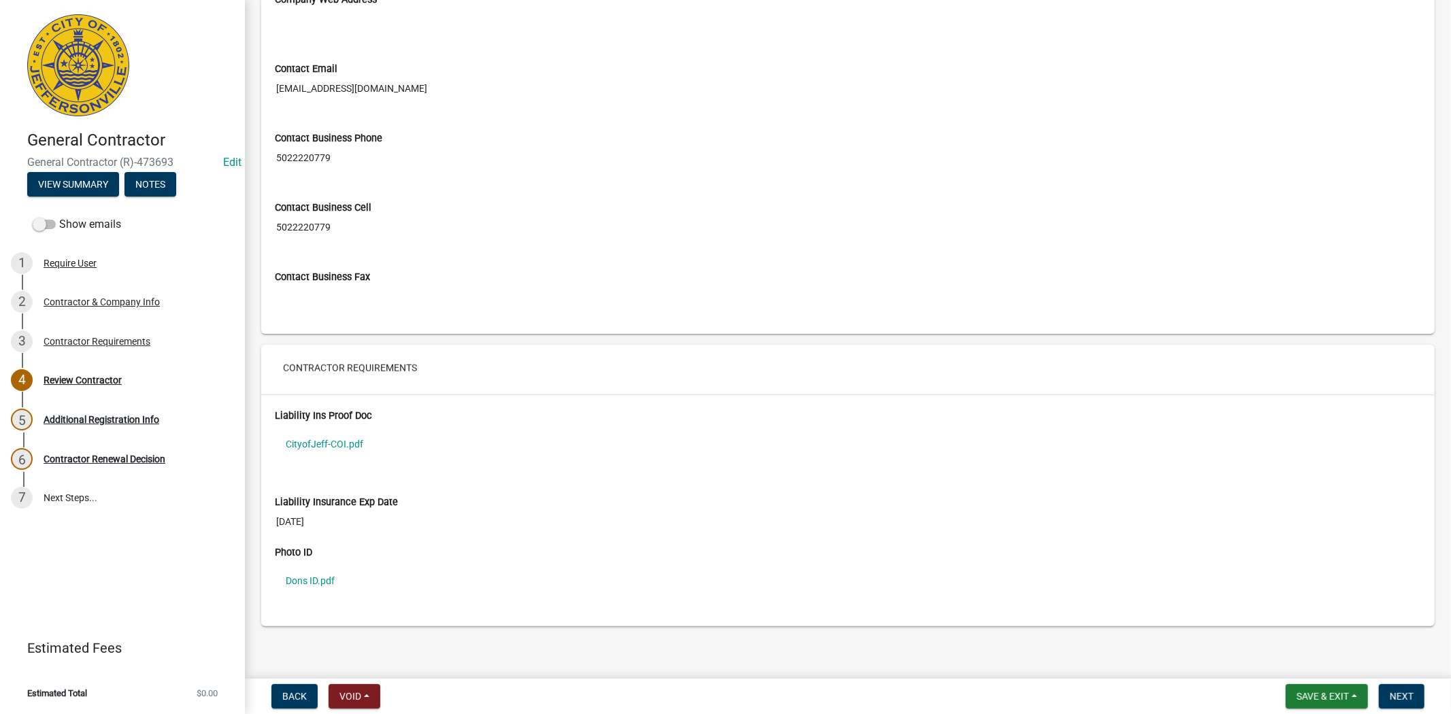
scroll to position [868, 0]
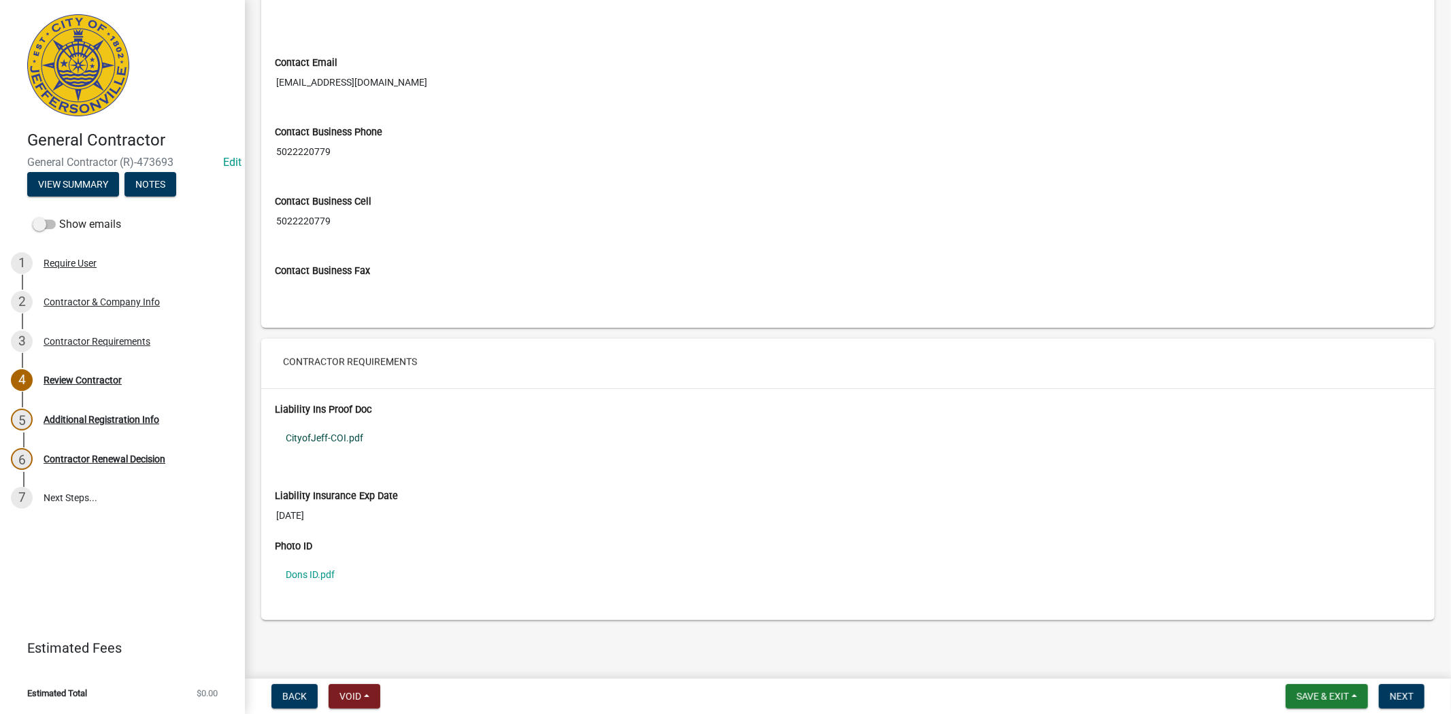
click at [324, 430] on link "CityofJeff-COI.pdf" at bounding box center [848, 437] width 1146 height 31
click at [288, 575] on link "Dons ID.pdf" at bounding box center [848, 574] width 1146 height 31
click at [1400, 694] on span "Next" at bounding box center [1402, 696] width 24 height 11
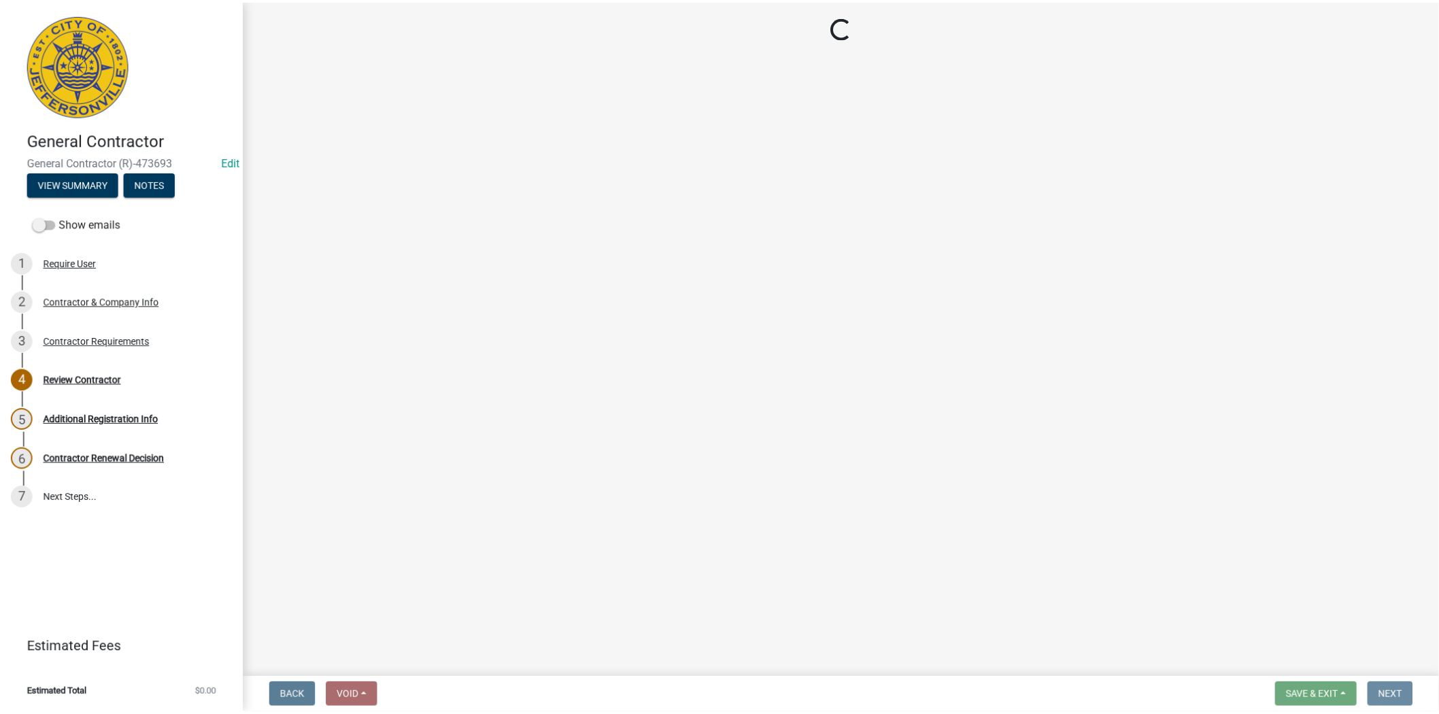
scroll to position [0, 0]
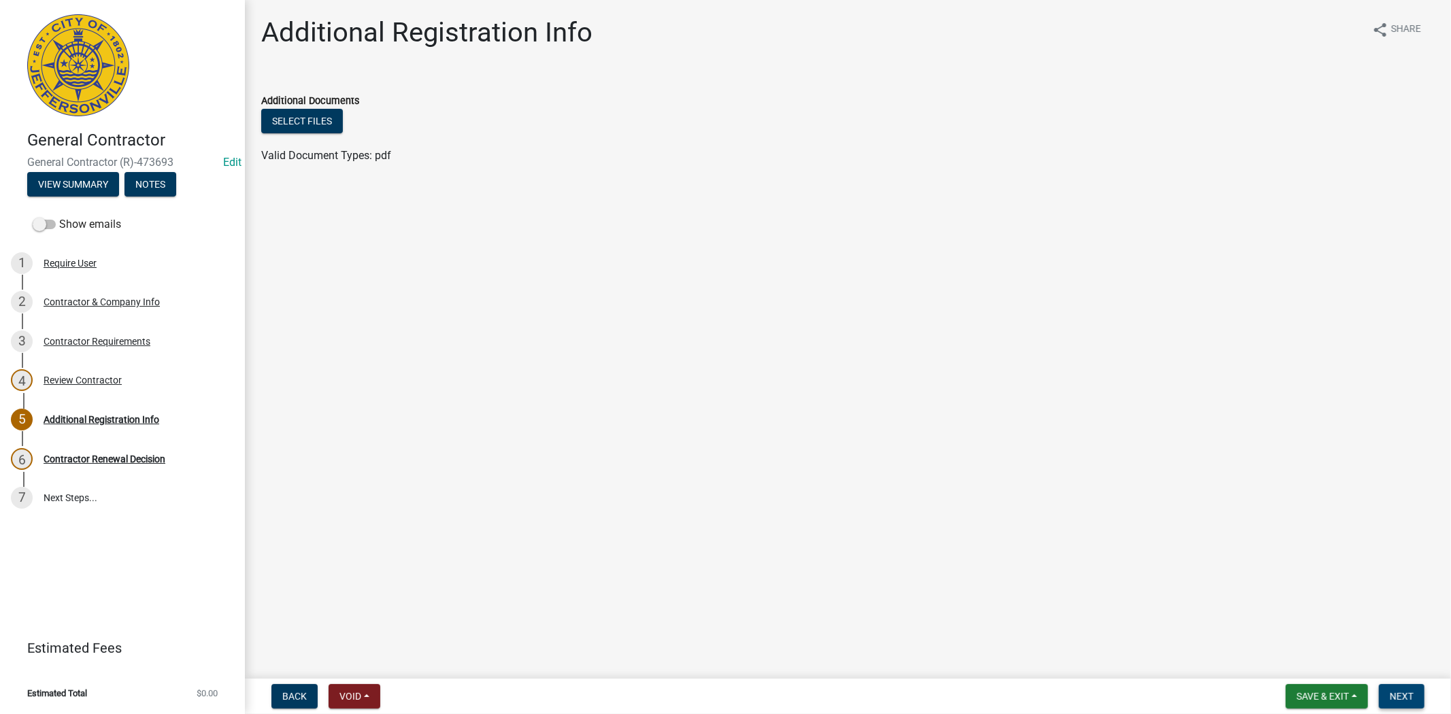
click at [1401, 701] on span "Next" at bounding box center [1402, 696] width 24 height 11
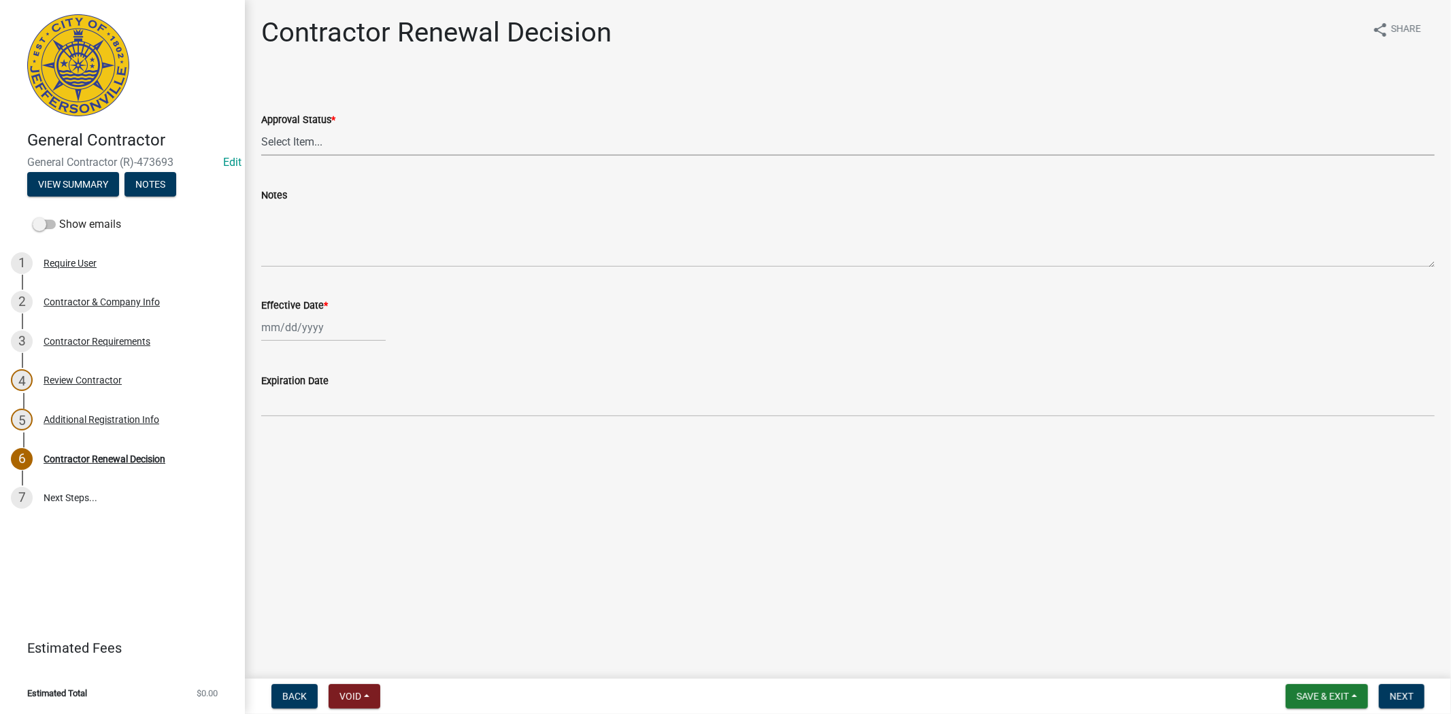
click at [337, 138] on select "Select Item... Approved Denied" at bounding box center [847, 142] width 1173 height 28
click at [261, 128] on select "Select Item... Approved Denied" at bounding box center [847, 142] width 1173 height 28
select select "30db8998-795d-4bbe-8e49-f1ade8865815"
click at [343, 329] on div at bounding box center [323, 328] width 124 height 28
select select "9"
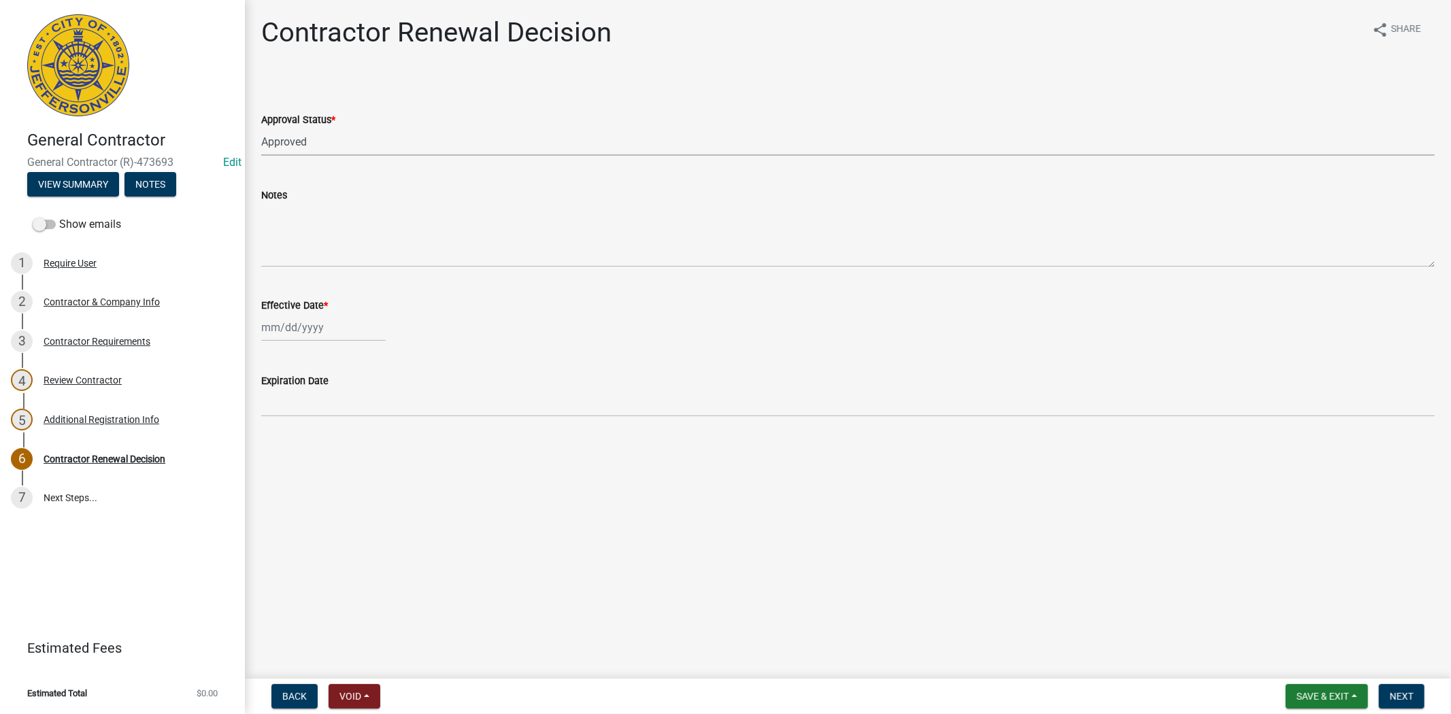
select select "2025"
click at [316, 414] on div "10" at bounding box center [318, 421] width 22 height 22
type input "[DATE]"
click at [1415, 695] on button "Next" at bounding box center [1402, 696] width 46 height 24
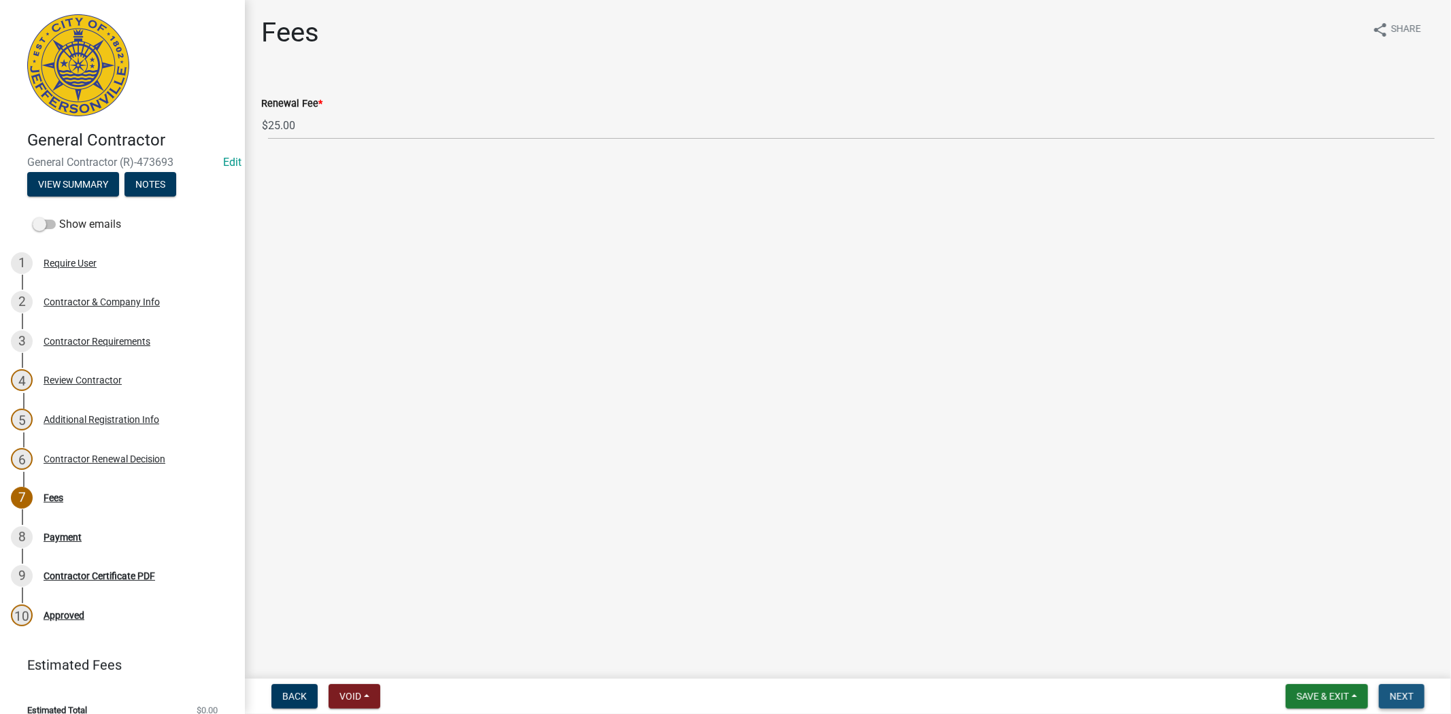
click at [1415, 695] on button "Next" at bounding box center [1402, 696] width 46 height 24
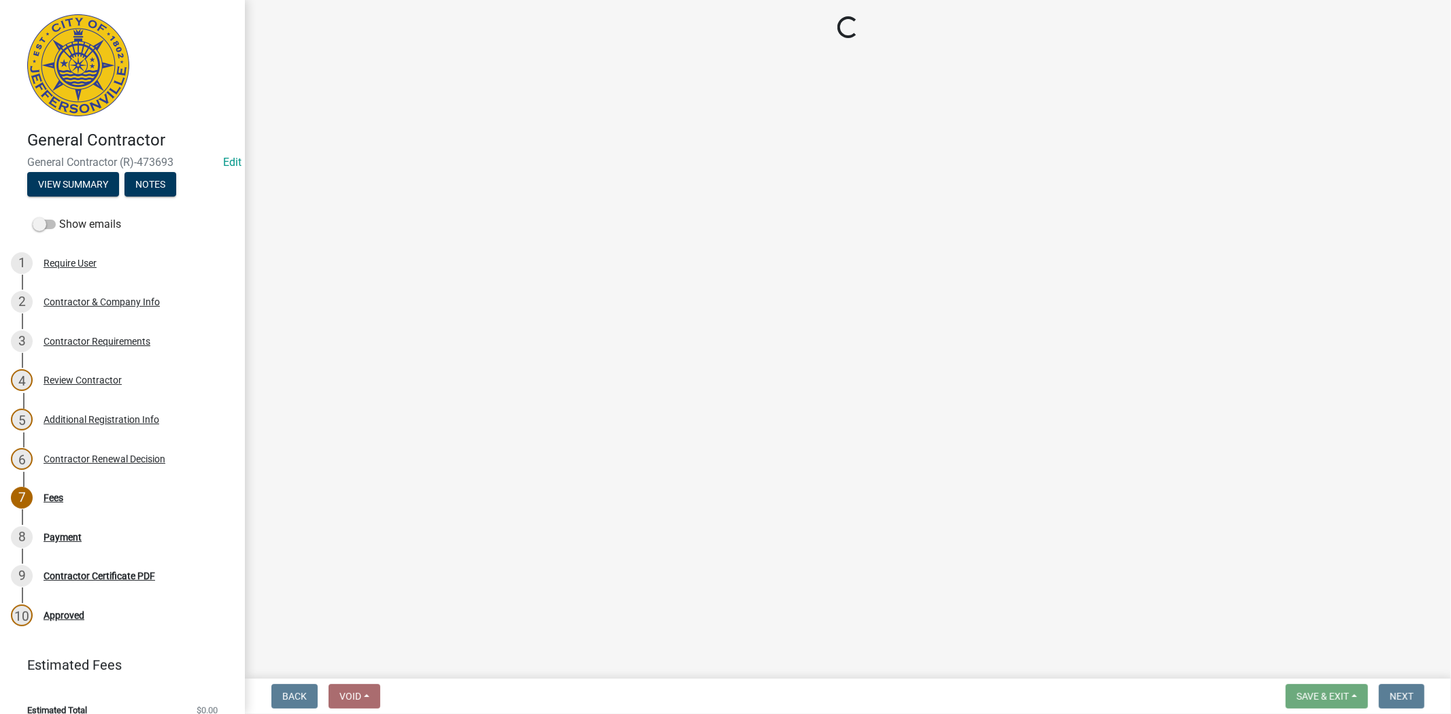
select select "3: 3"
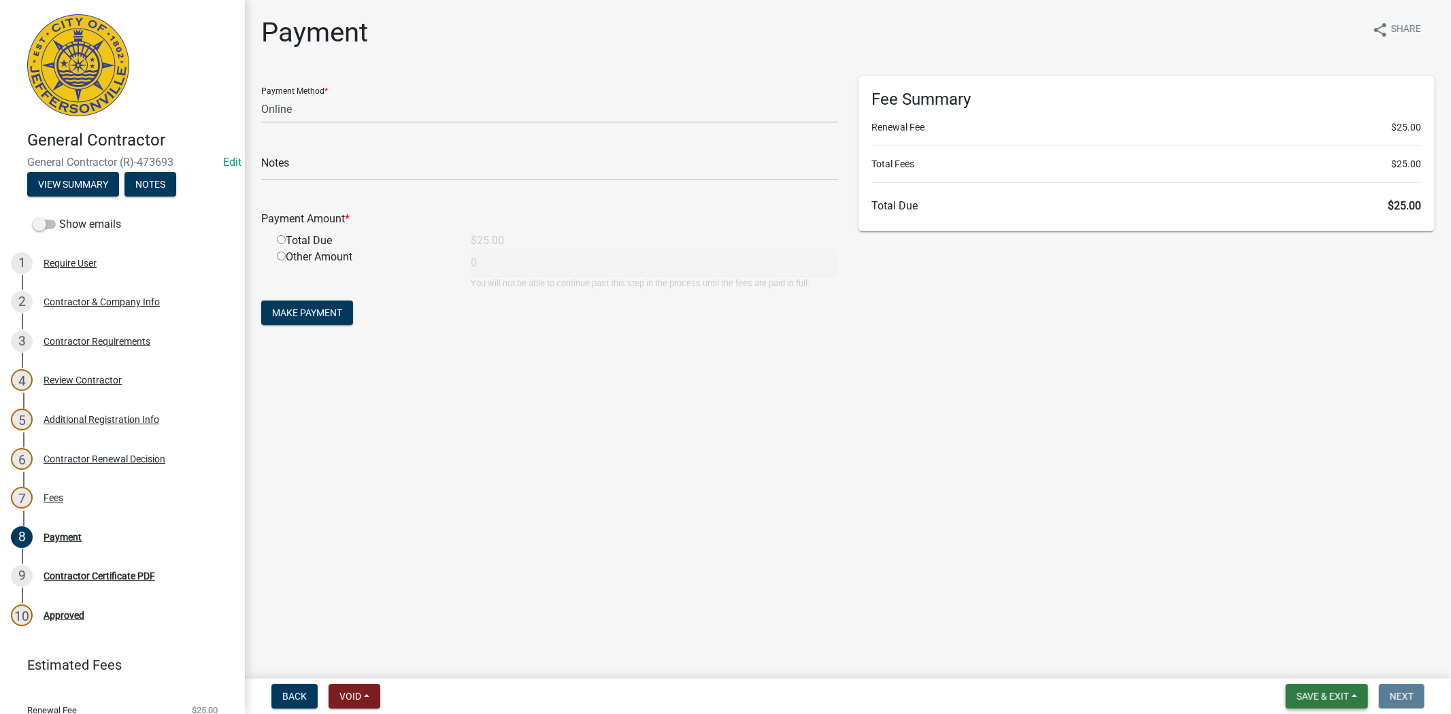
click at [1349, 695] on button "Save & Exit" at bounding box center [1327, 696] width 82 height 24
click at [1311, 669] on button "Save & Exit" at bounding box center [1313, 661] width 109 height 33
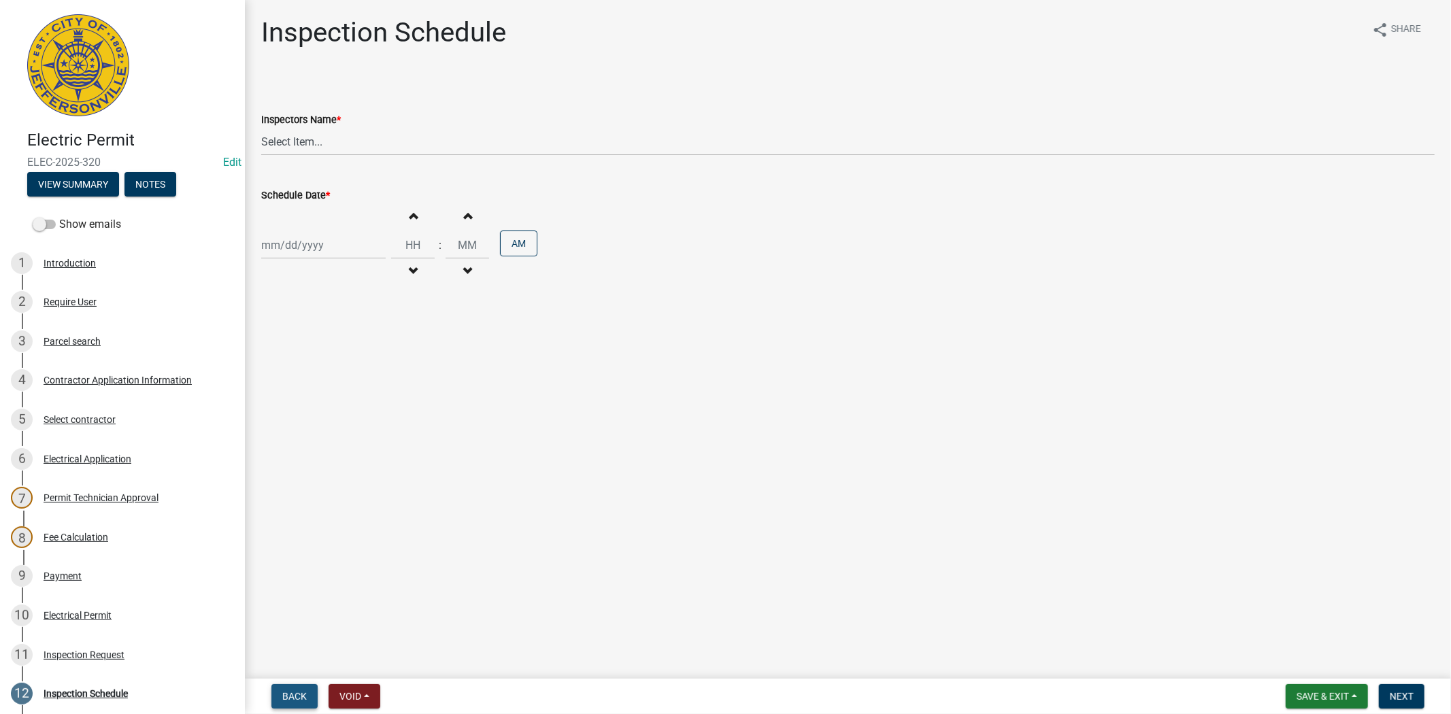
click at [301, 695] on span "Back" at bounding box center [294, 696] width 24 height 11
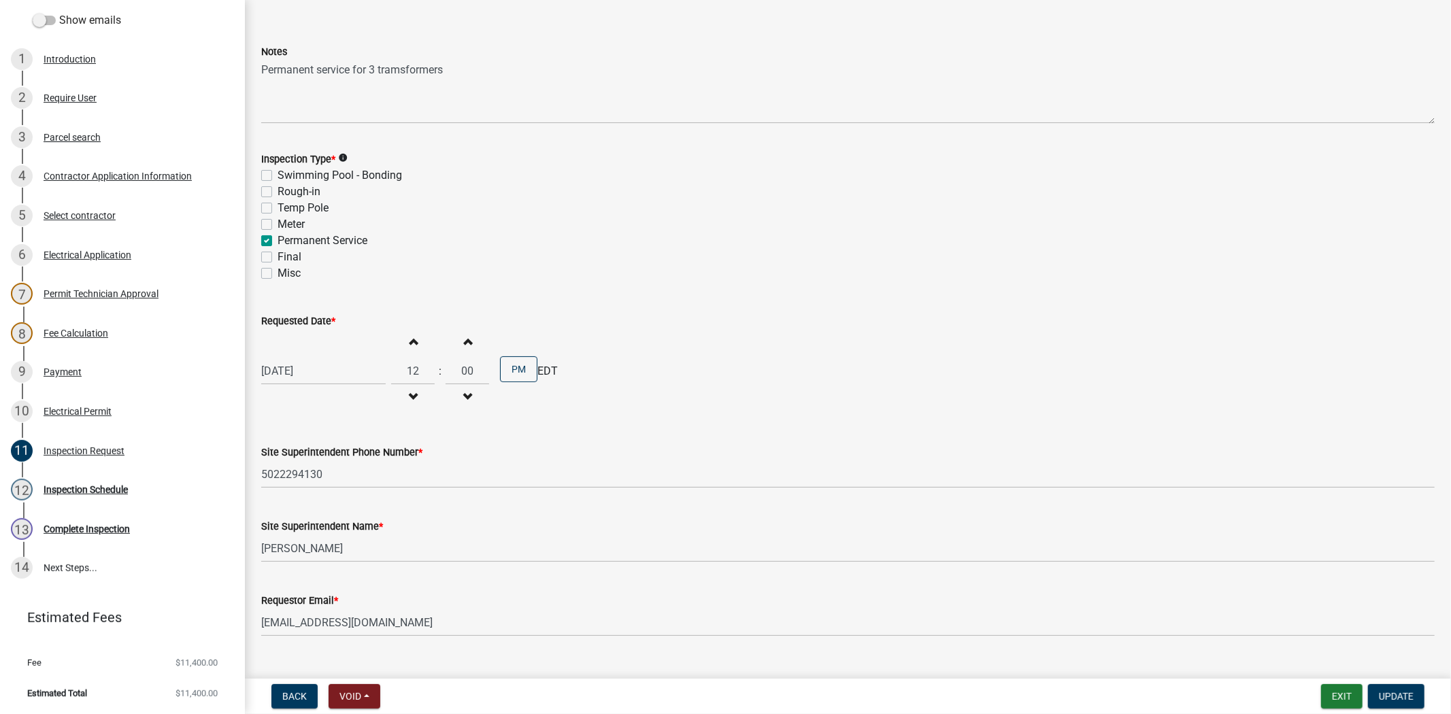
scroll to position [78, 0]
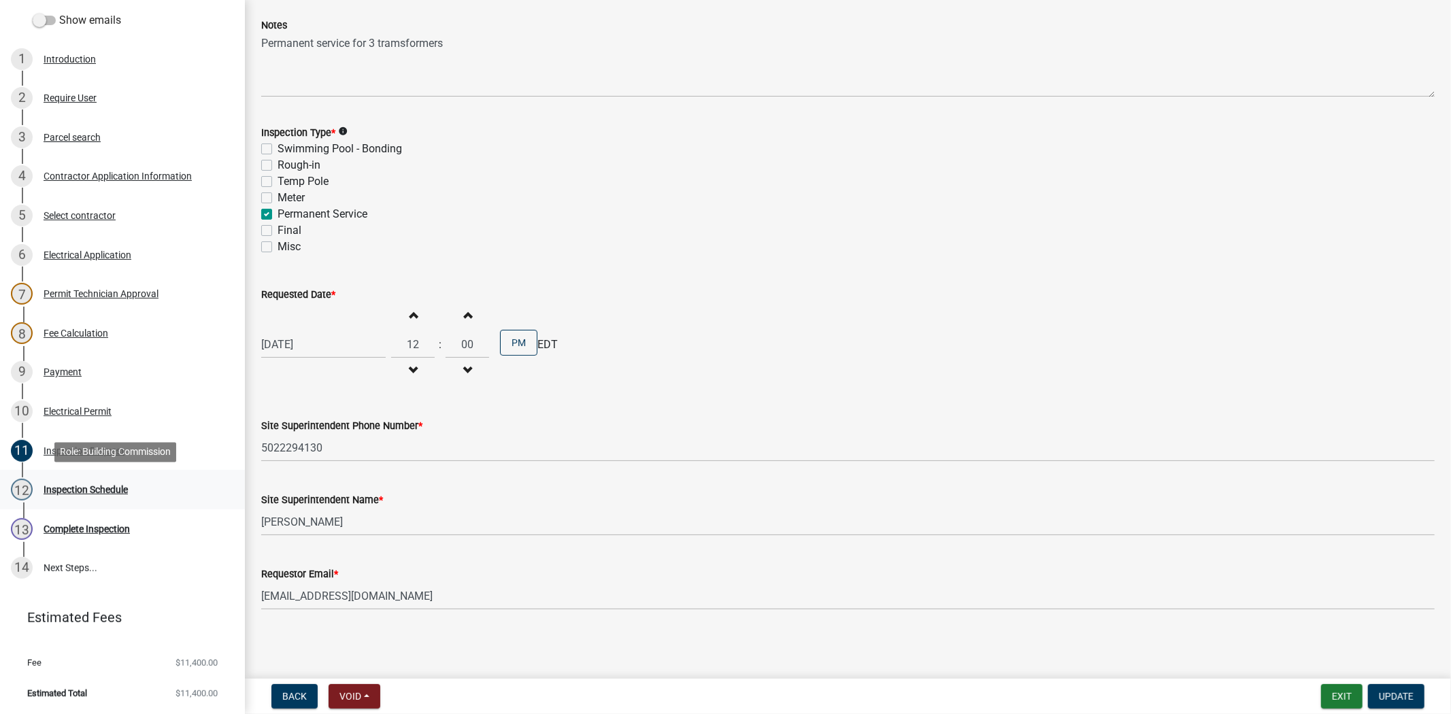
click at [37, 488] on div "12 Inspection Schedule" at bounding box center [117, 490] width 212 height 22
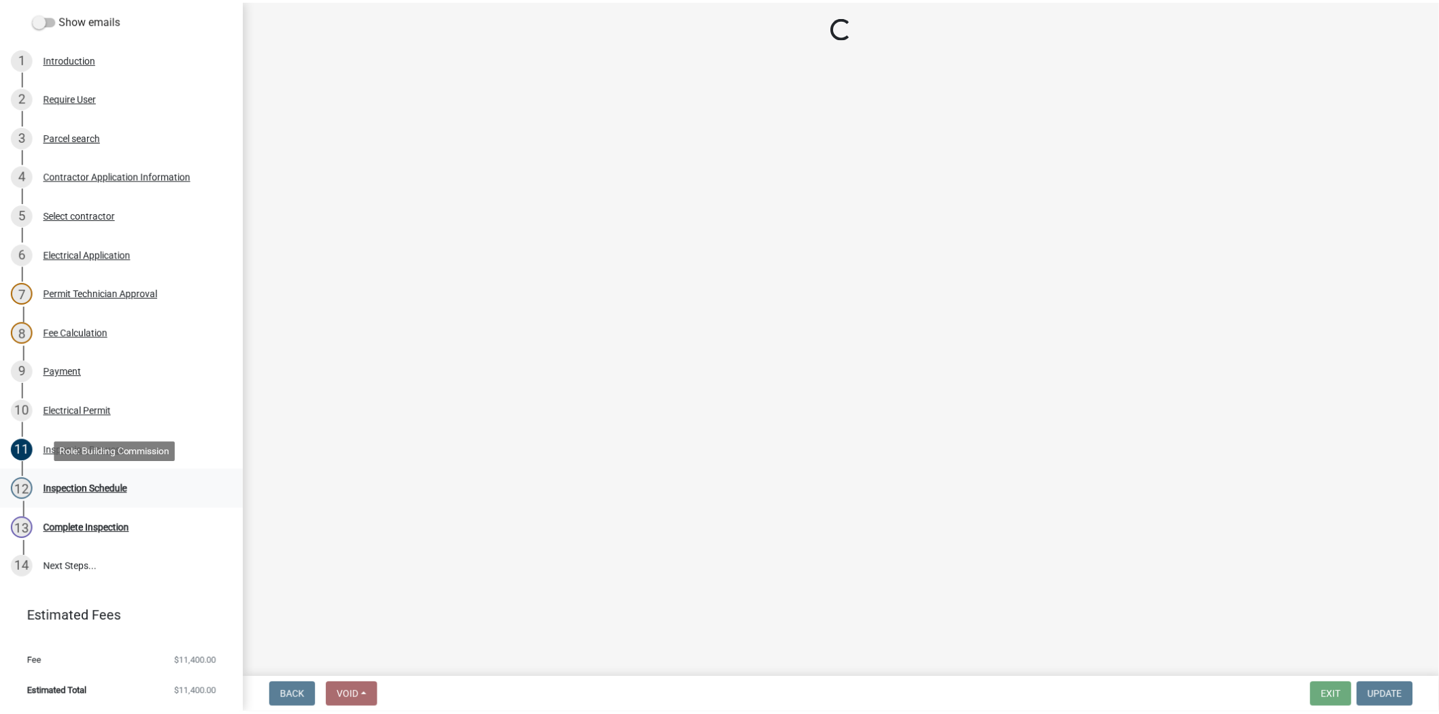
scroll to position [0, 0]
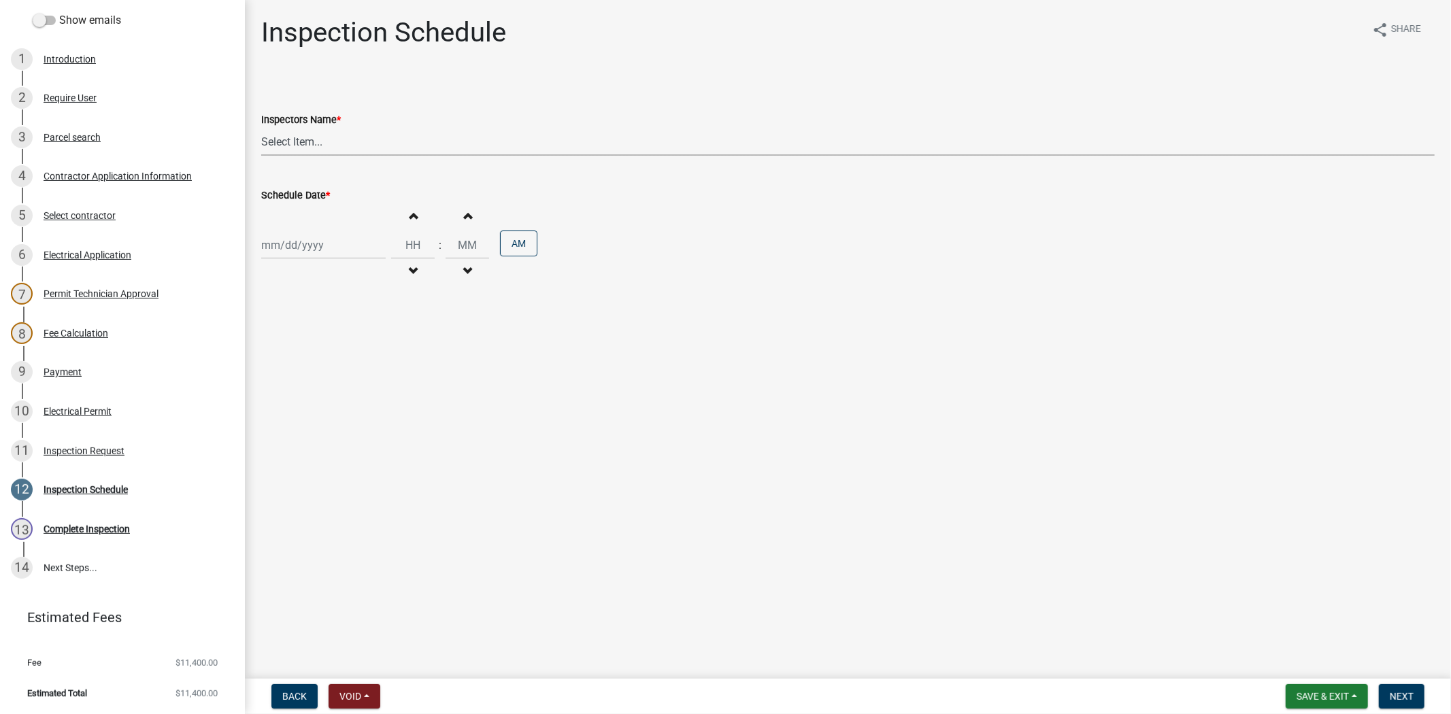
click at [348, 144] on select "Select Item... jramsey (Jeremy Ramsey) MaryFrey (Mary Frey) mkruer (Mike Kruer)…" at bounding box center [847, 142] width 1173 height 28
select select "36a8b8f0-2ef8-43e9-ae06-718f51af8d36"
click at [261, 128] on select "Select Item... jramsey (Jeremy Ramsey) MaryFrey (Mary Frey) mkruer (Mike Kruer)…" at bounding box center [847, 142] width 1173 height 28
click at [287, 706] on button "Back" at bounding box center [294, 696] width 46 height 24
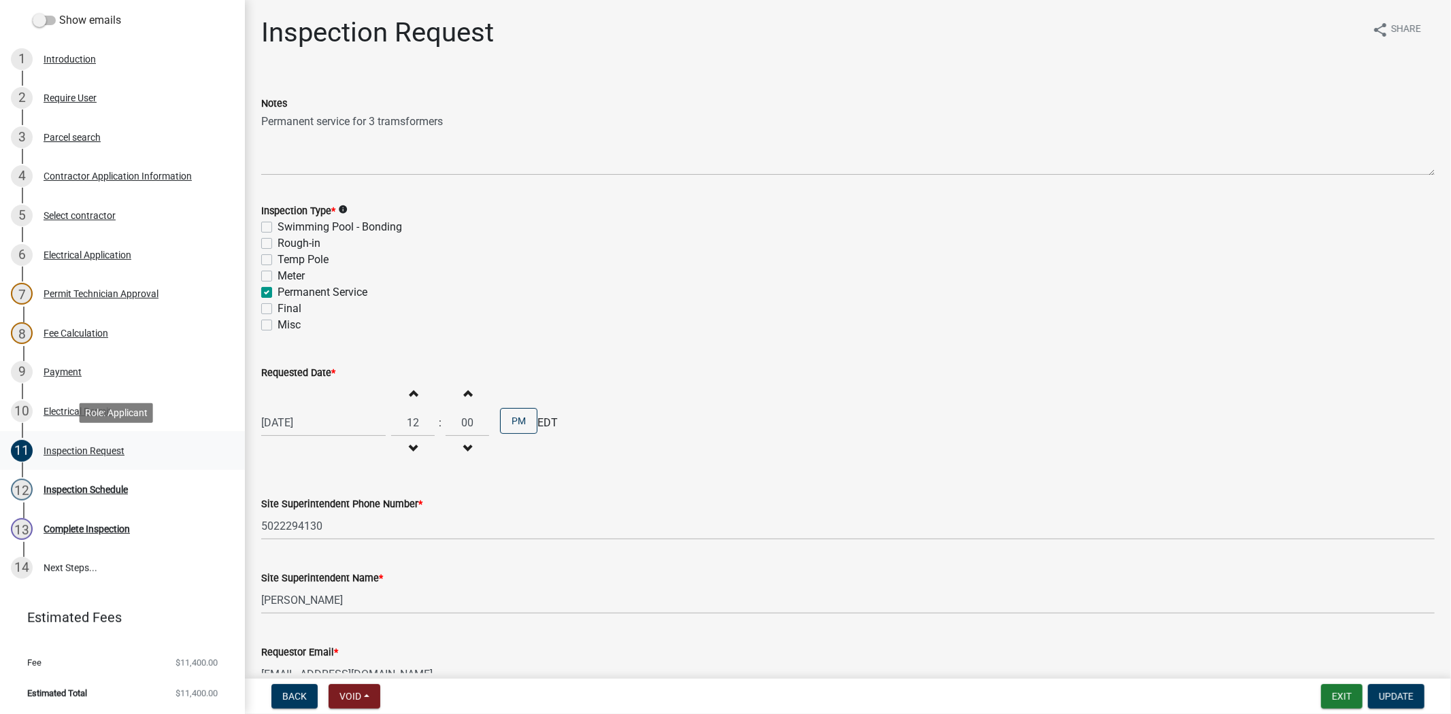
click at [107, 448] on div "Inspection Request" at bounding box center [84, 451] width 81 height 10
click at [105, 486] on div "Inspection Schedule" at bounding box center [86, 490] width 84 height 10
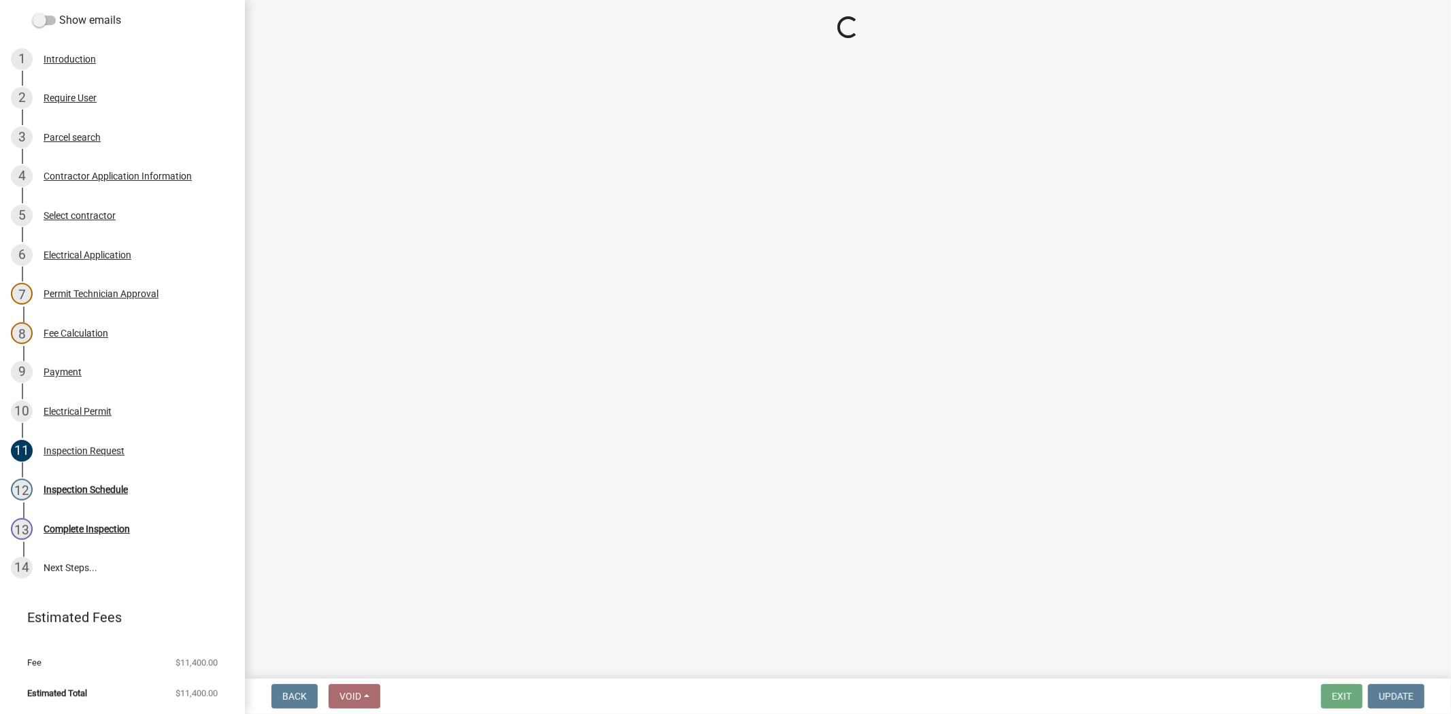
select select "36a8b8f0-2ef8-43e9-ae06-718f51af8d36"
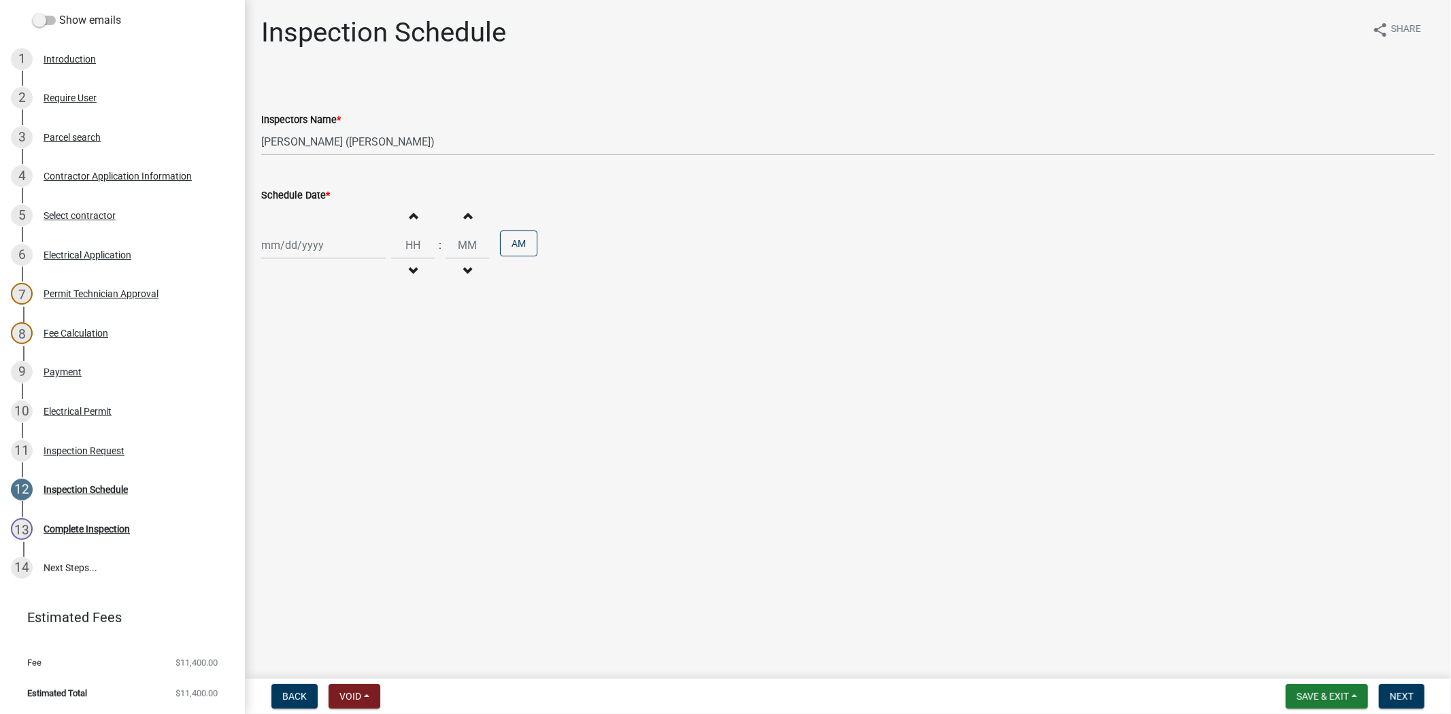
select select "9"
select select "2025"
click at [331, 248] on div "Jan Feb Mar Apr May Jun Jul Aug Sep Oct Nov Dec 1525 1526 1527 1528 1529 1530 1…" at bounding box center [323, 245] width 124 height 28
click at [339, 341] on div "11" at bounding box center [340, 340] width 22 height 22
type input "09/11/2025"
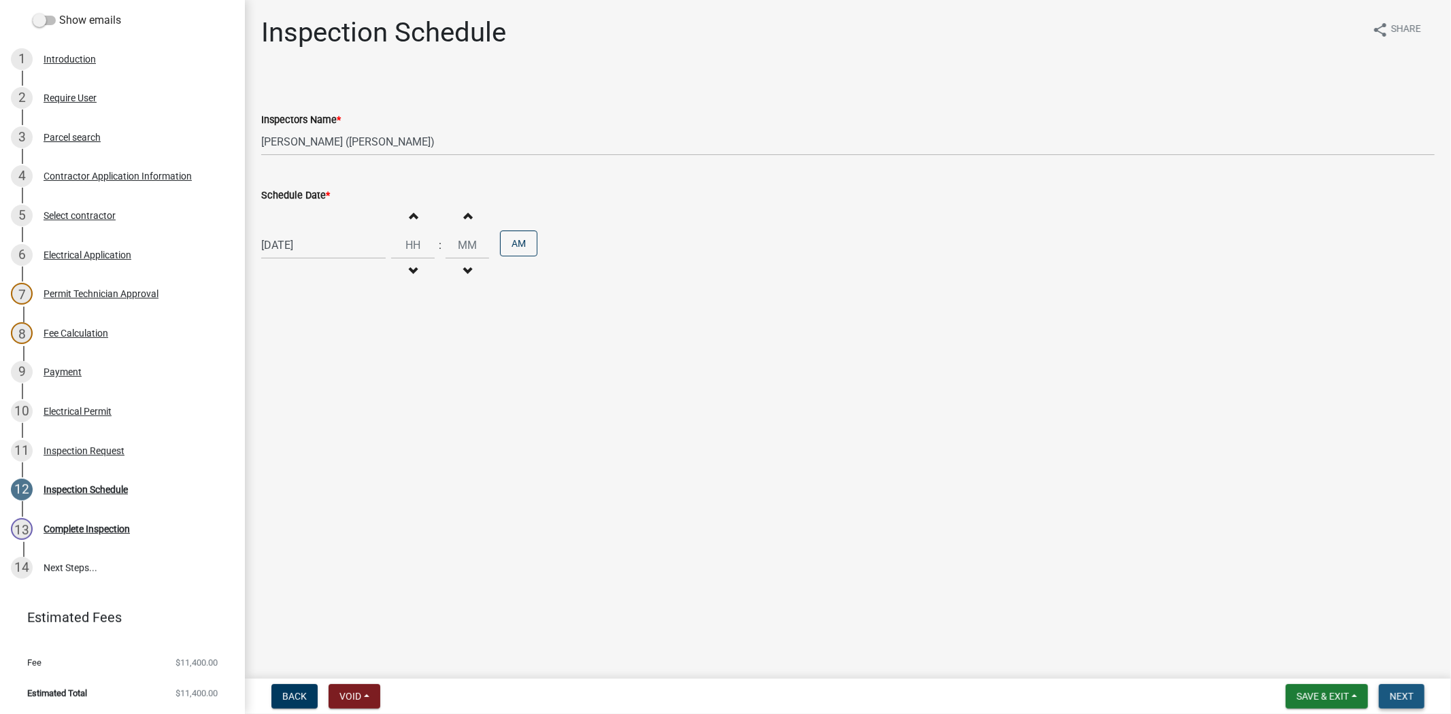
click at [1413, 694] on button "Next" at bounding box center [1402, 696] width 46 height 24
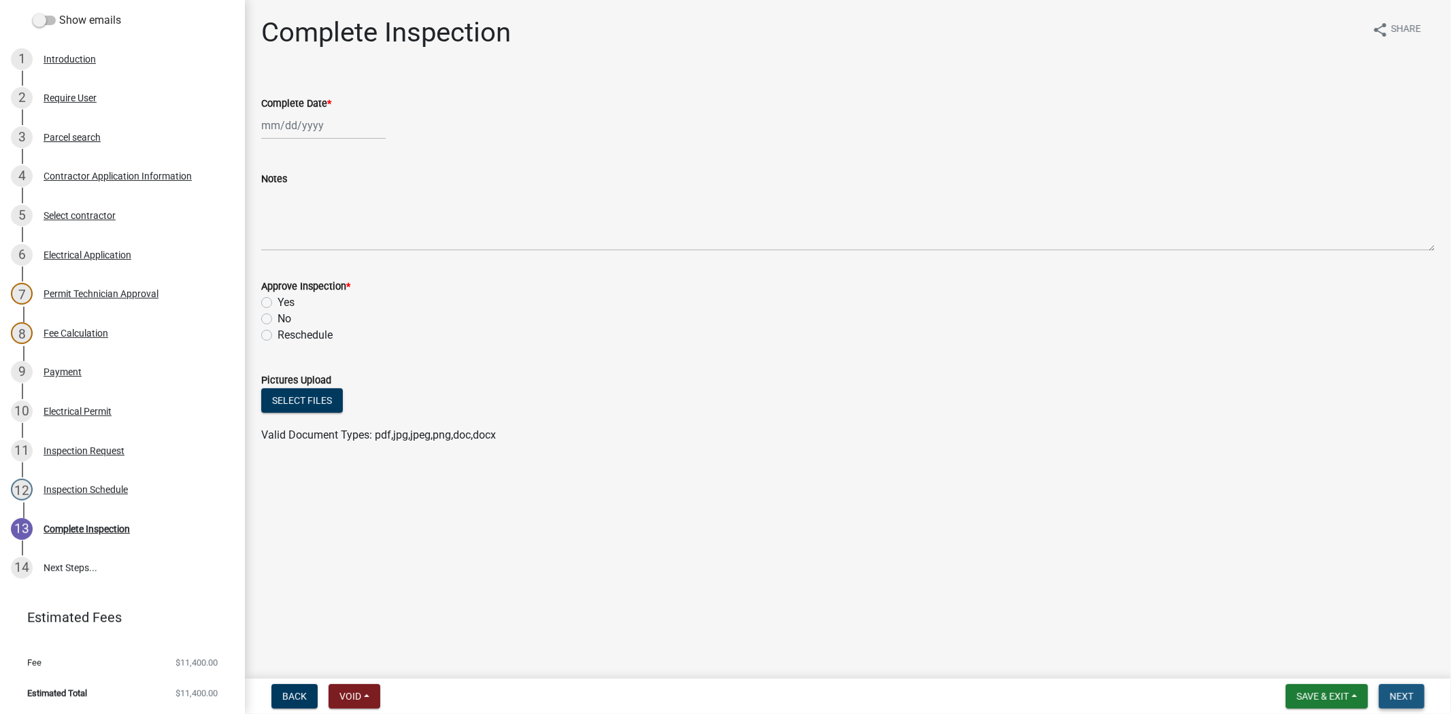
click at [1413, 694] on button "Next" at bounding box center [1402, 696] width 46 height 24
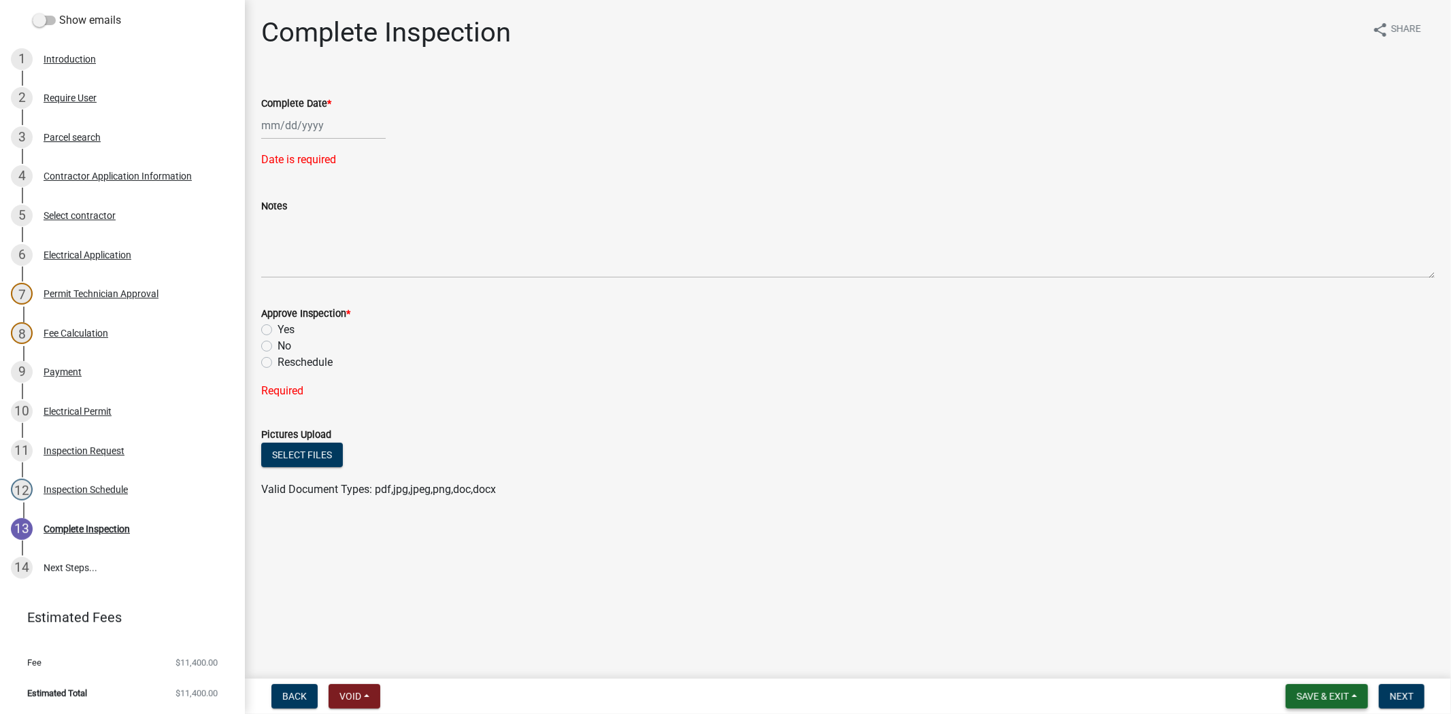
click at [1322, 692] on span "Save & Exit" at bounding box center [1322, 696] width 52 height 11
click at [1308, 662] on button "Save & Exit" at bounding box center [1313, 661] width 109 height 33
